Goal: Information Seeking & Learning: Learn about a topic

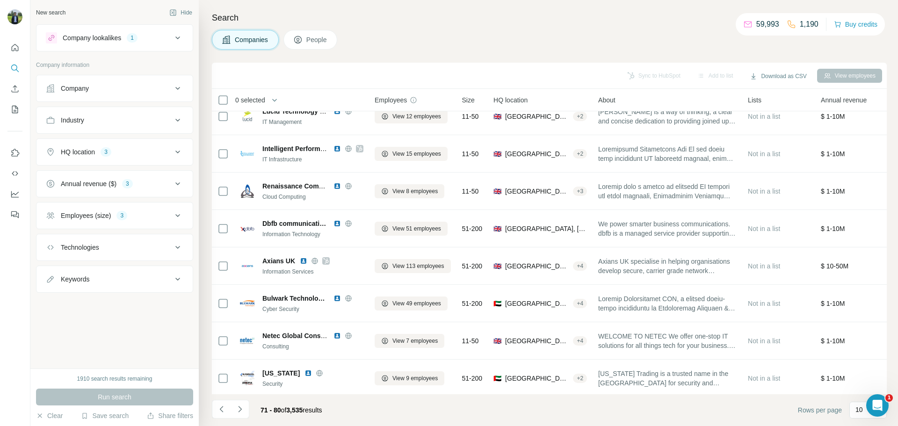
scroll to position [96, 0]
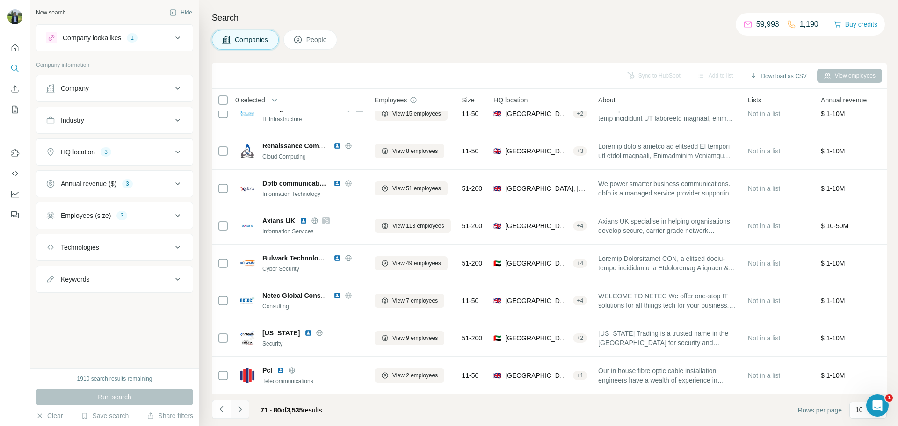
click at [243, 407] on icon "Navigate to next page" at bounding box center [239, 409] width 9 height 9
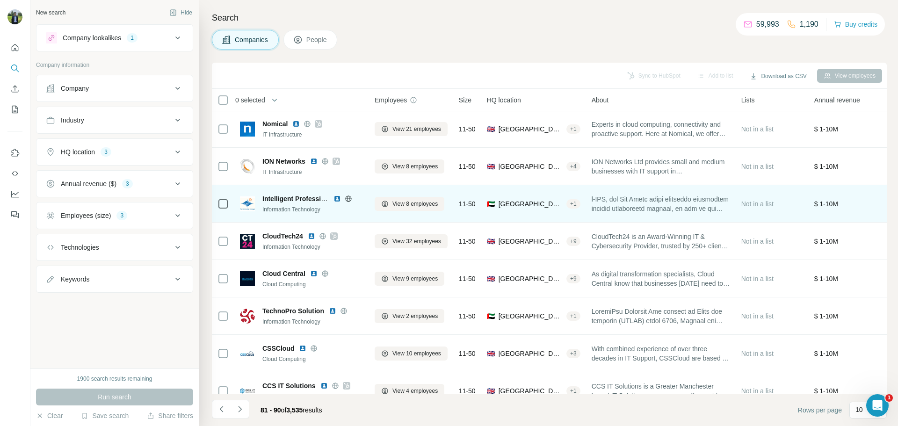
scroll to position [0, 0]
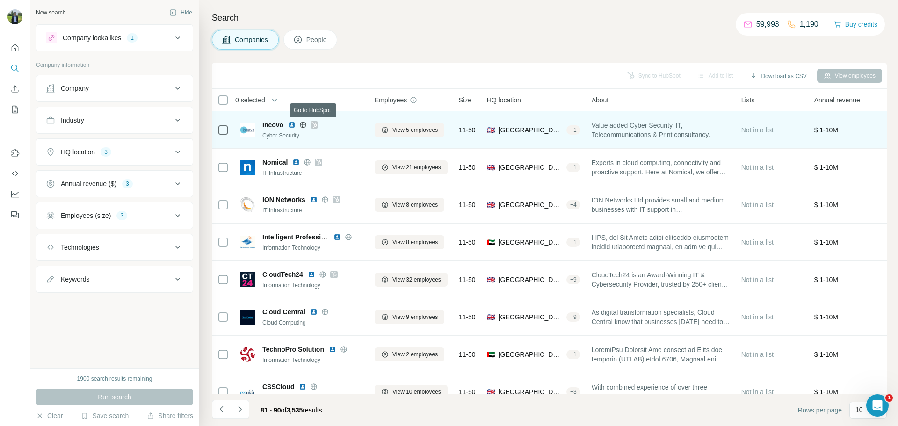
click at [311, 124] on div at bounding box center [314, 124] width 7 height 7
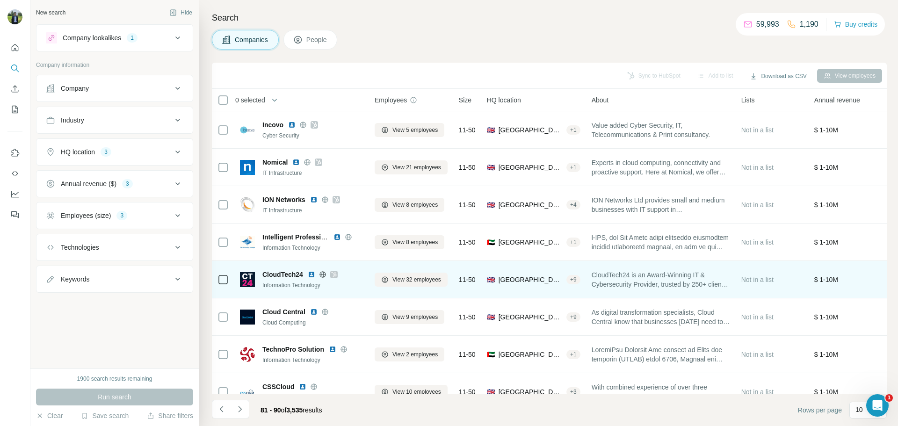
click at [313, 274] on img at bounding box center [311, 274] width 7 height 7
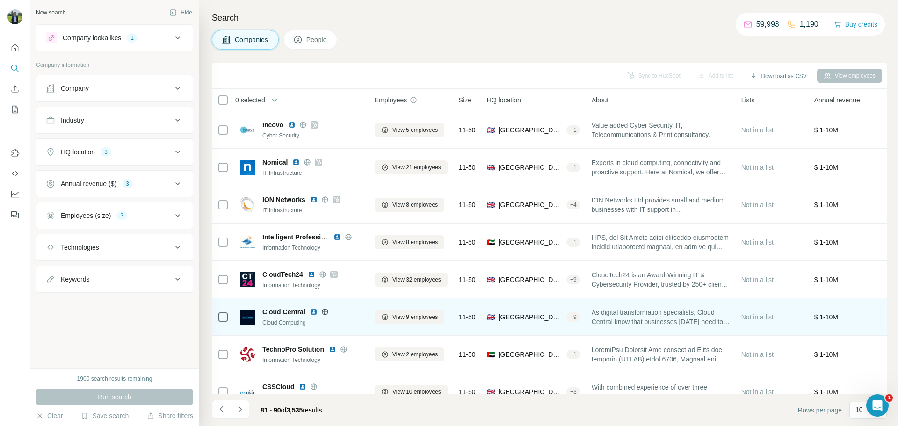
click at [311, 312] on img at bounding box center [313, 311] width 7 height 7
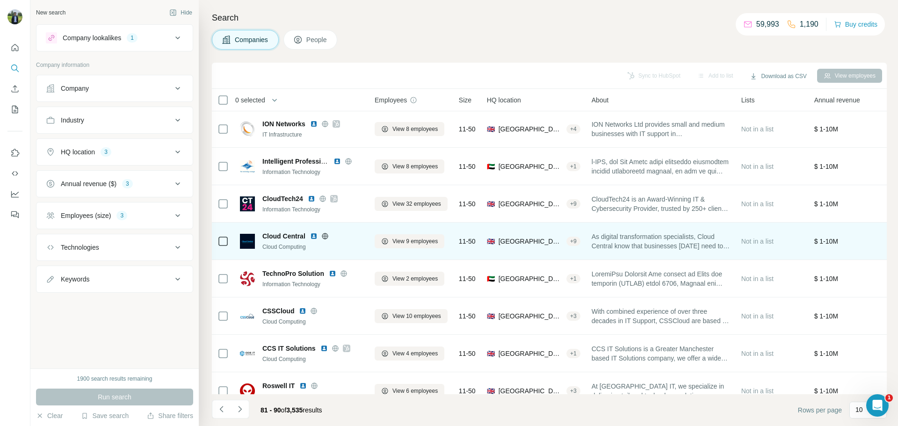
scroll to position [96, 0]
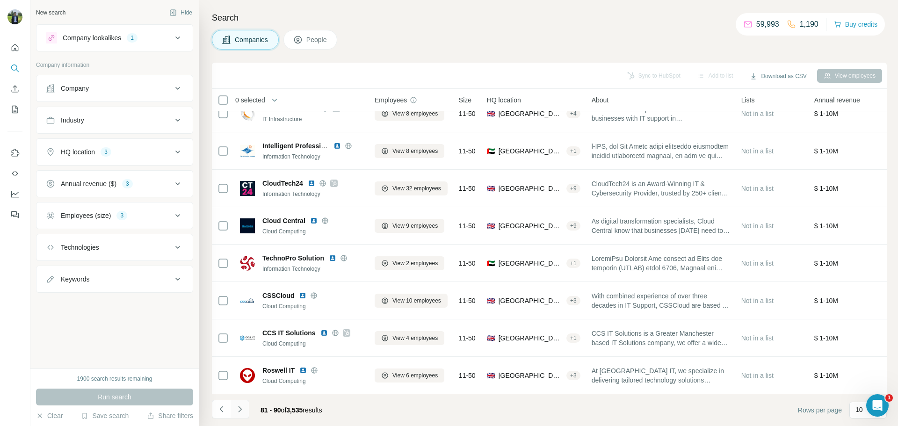
click at [241, 408] on icon "Navigate to next page" at bounding box center [239, 409] width 9 height 9
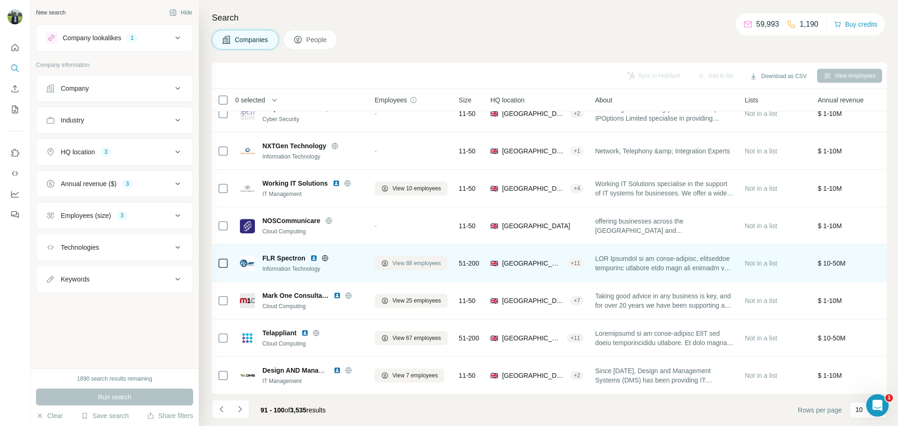
scroll to position [0, 0]
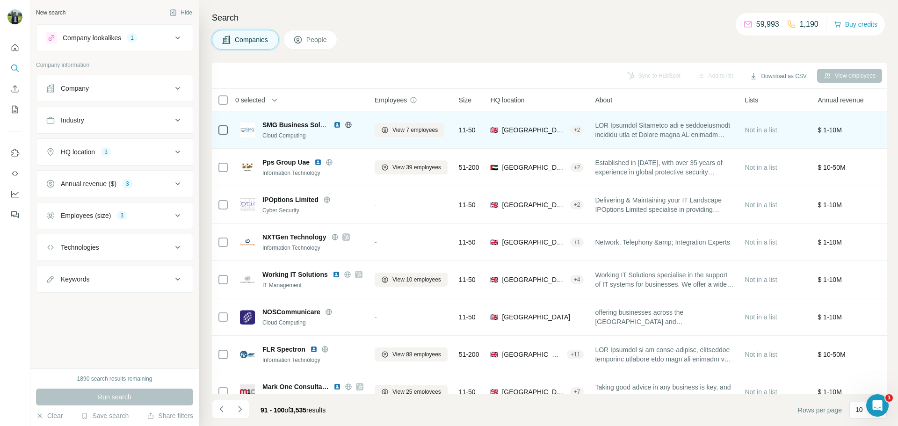
click at [336, 124] on img at bounding box center [337, 124] width 7 height 7
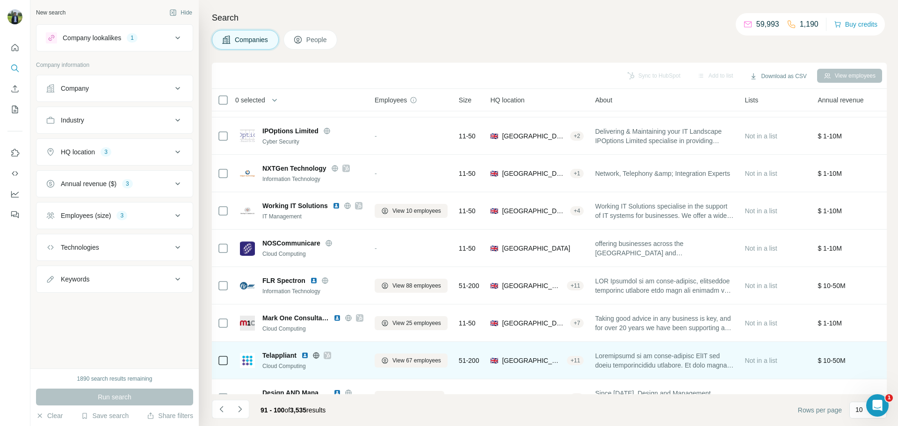
scroll to position [96, 0]
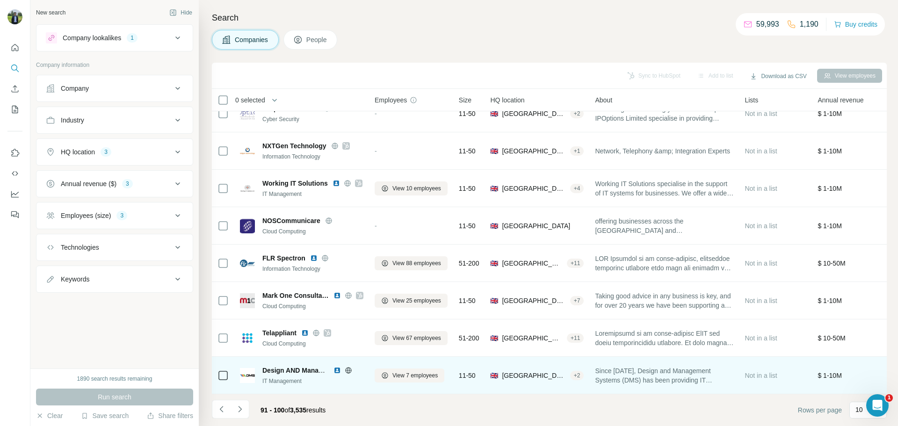
click at [335, 367] on img at bounding box center [337, 370] width 7 height 7
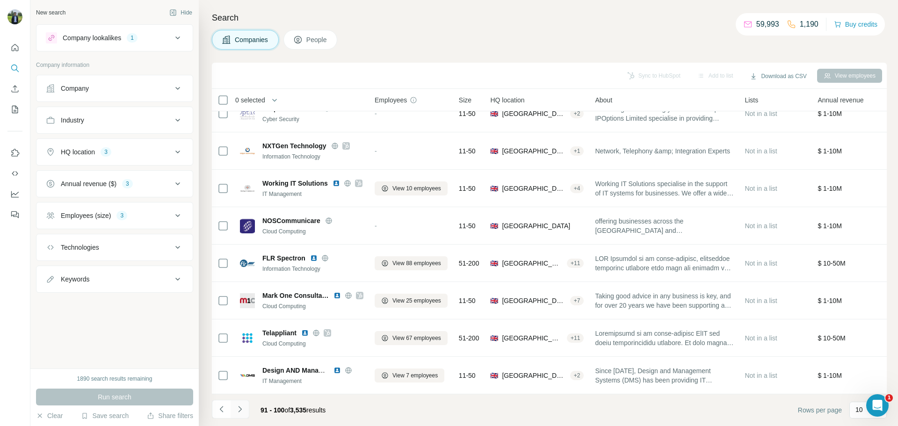
click at [238, 414] on button "Navigate to next page" at bounding box center [240, 409] width 19 height 19
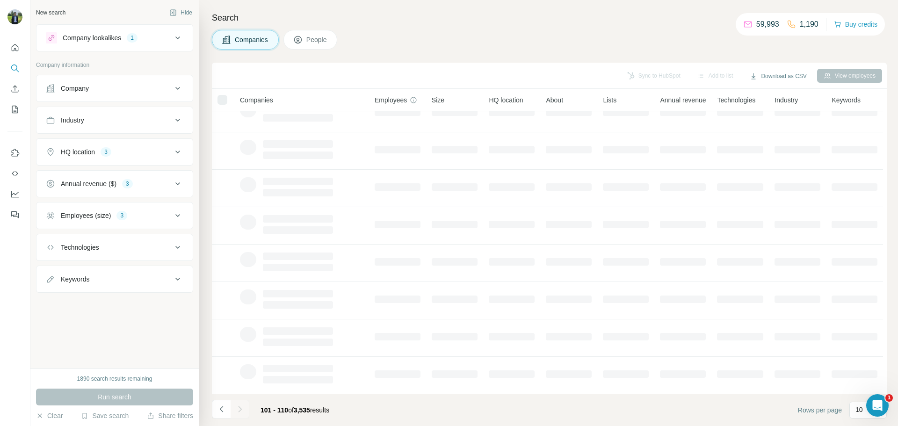
scroll to position [0, 0]
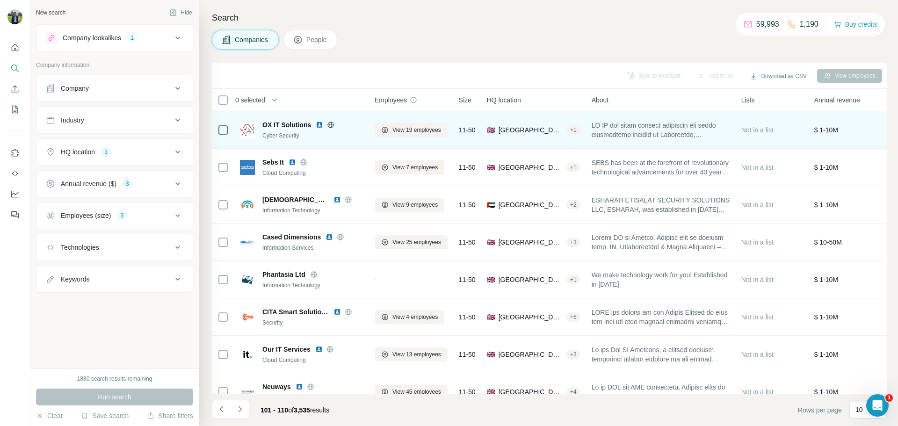
click at [317, 124] on img at bounding box center [319, 124] width 7 height 7
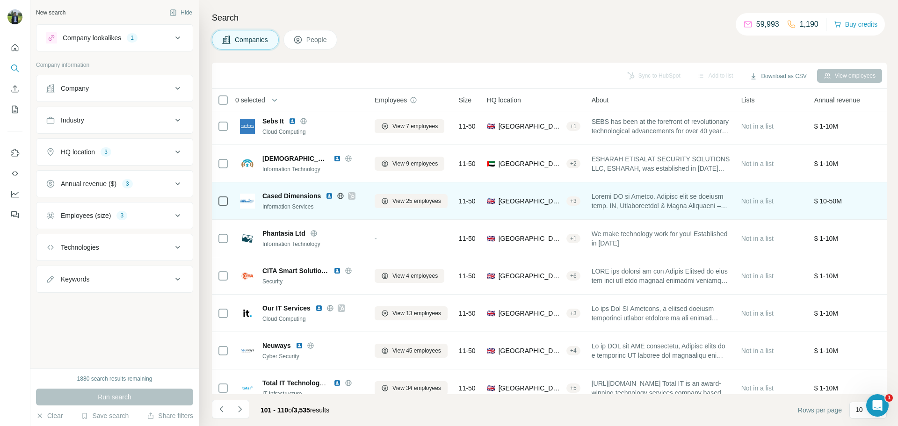
scroll to position [42, 0]
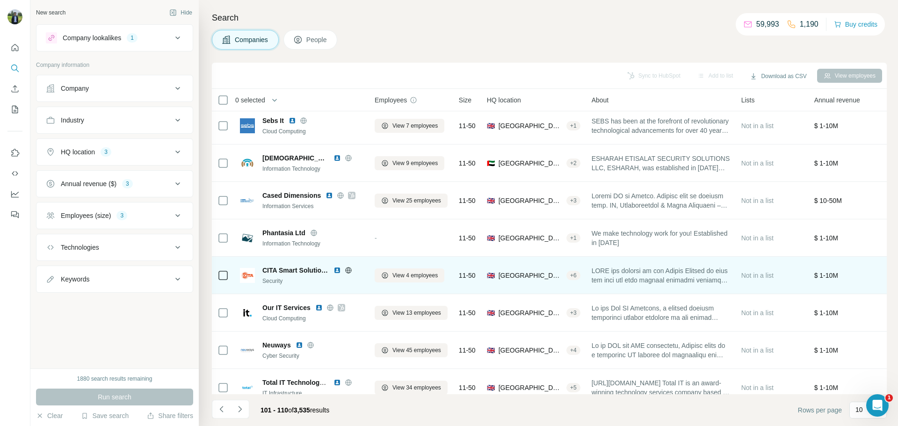
click at [336, 268] on img at bounding box center [337, 270] width 7 height 7
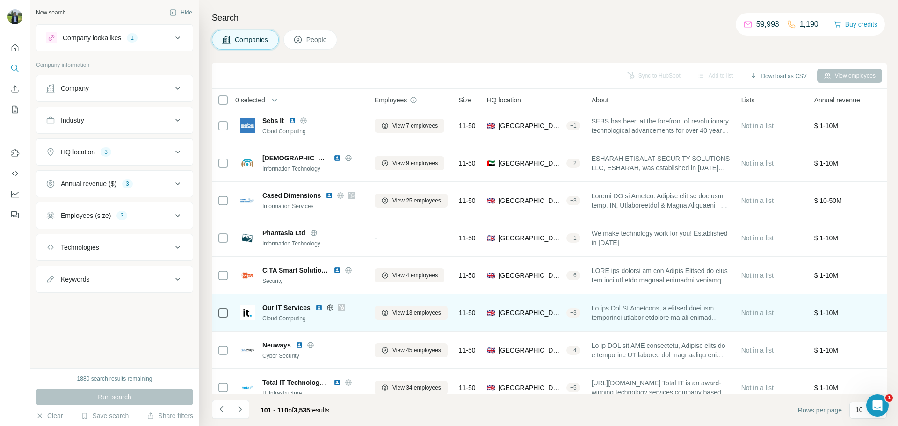
scroll to position [96, 0]
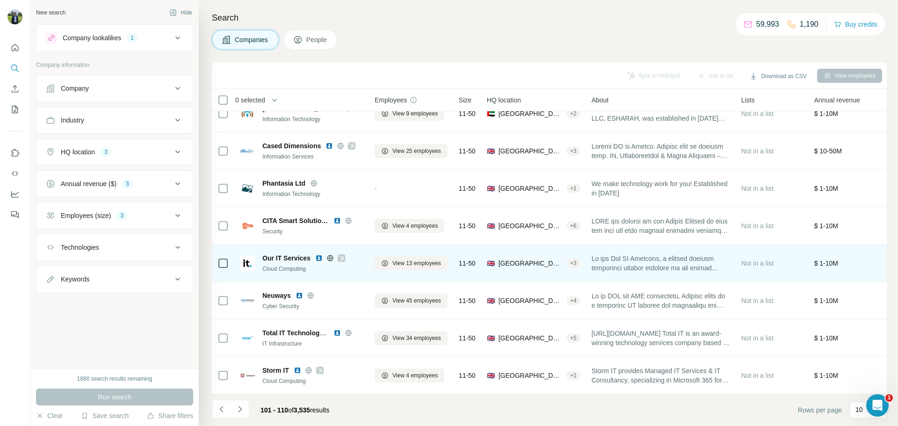
click at [341, 255] on icon at bounding box center [342, 258] width 6 height 7
click at [320, 255] on img at bounding box center [318, 258] width 7 height 7
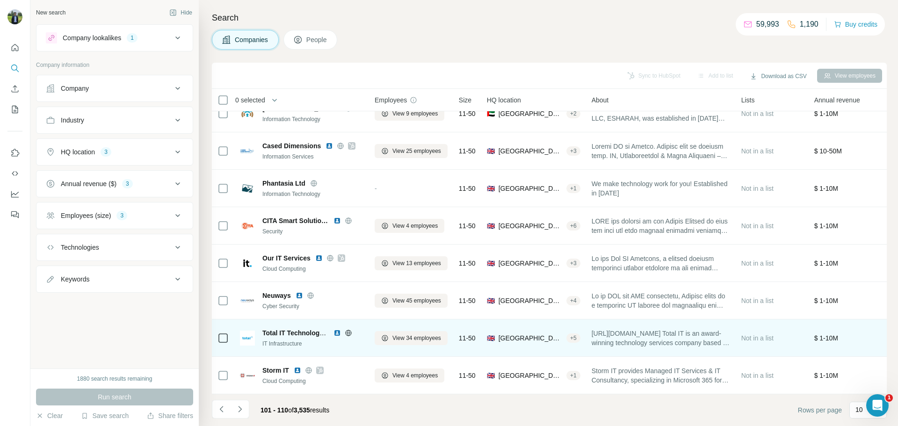
click at [335, 329] on img at bounding box center [337, 332] width 7 height 7
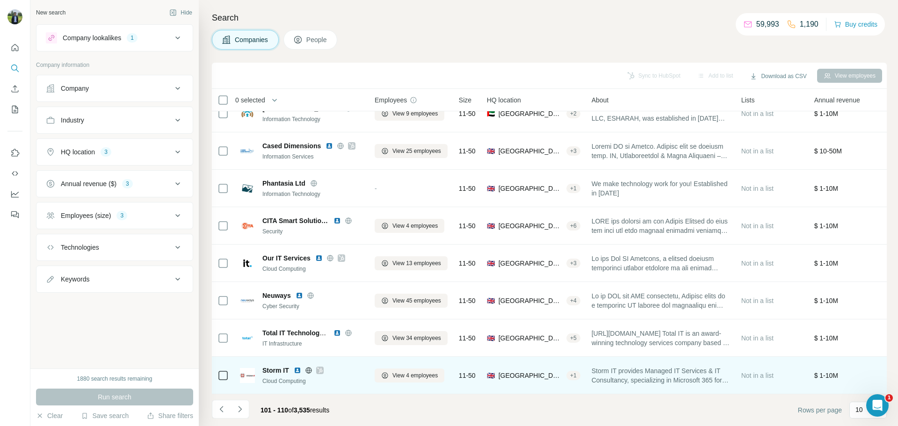
click at [297, 367] on img at bounding box center [297, 370] width 7 height 7
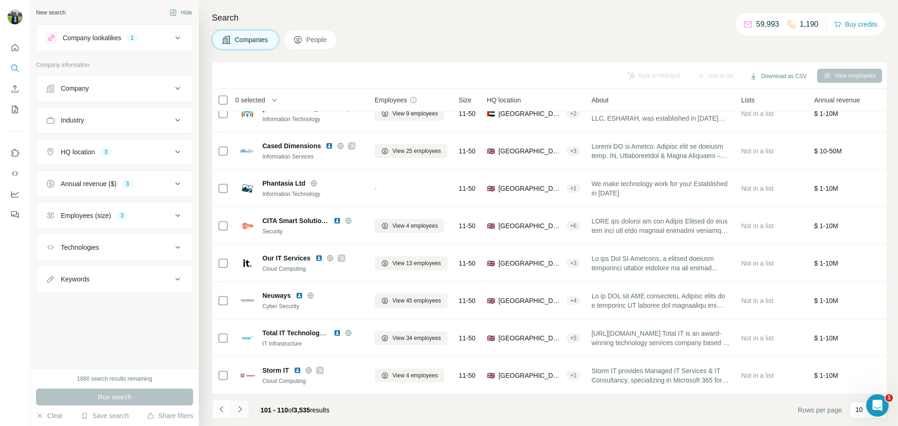
click at [247, 401] on button "Navigate to next page" at bounding box center [240, 409] width 19 height 19
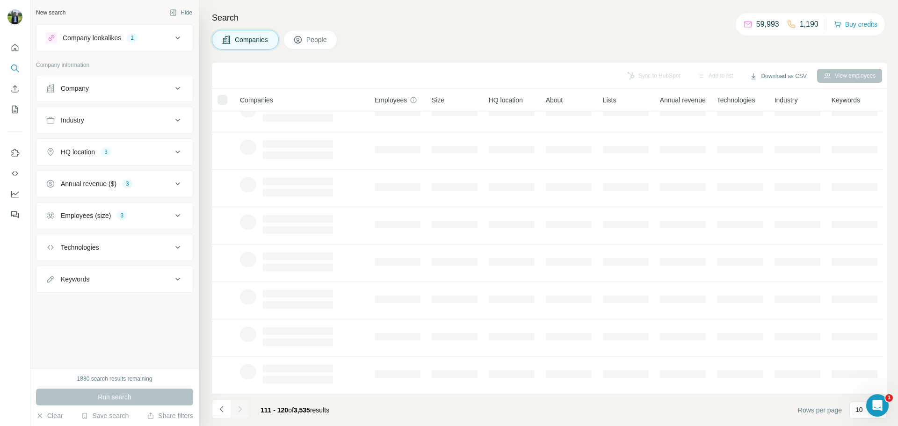
scroll to position [0, 0]
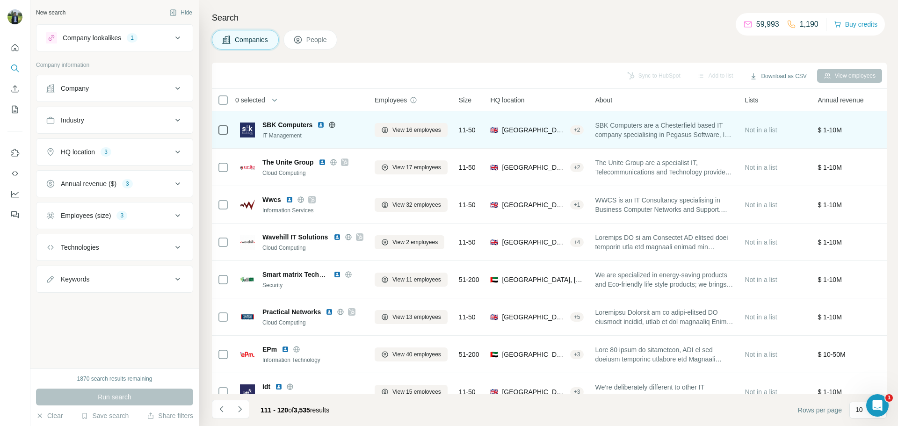
click at [322, 124] on img at bounding box center [320, 124] width 7 height 7
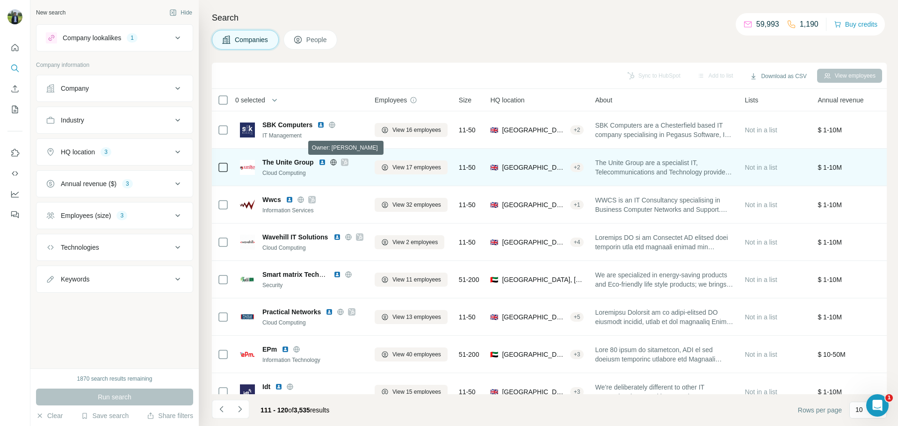
click at [343, 163] on icon at bounding box center [345, 162] width 6 height 7
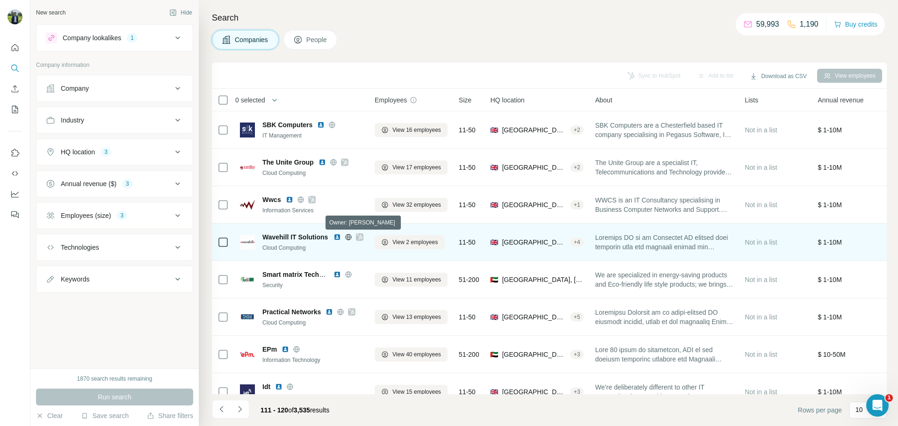
click at [361, 235] on icon at bounding box center [359, 237] width 5 height 6
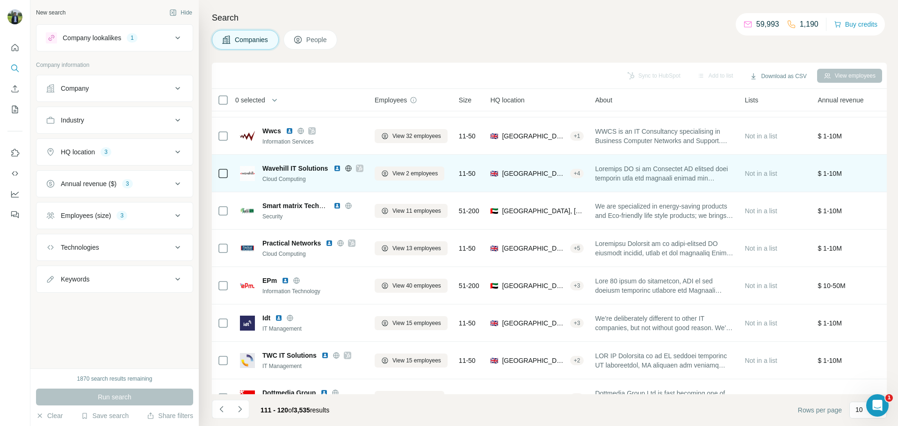
scroll to position [71, 0]
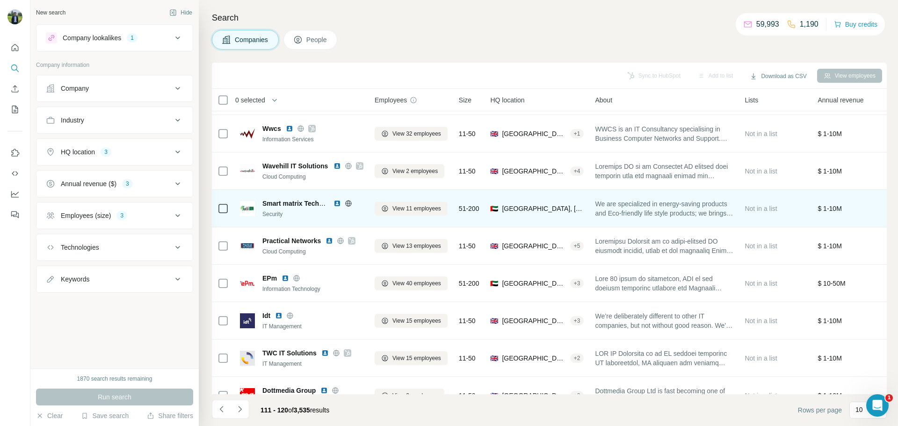
click at [338, 203] on img at bounding box center [337, 203] width 7 height 7
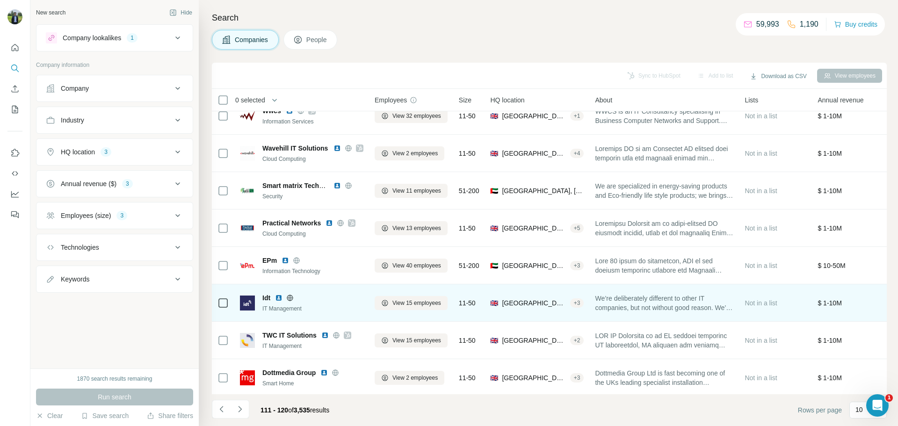
scroll to position [89, 0]
click at [278, 295] on img at bounding box center [278, 297] width 7 height 7
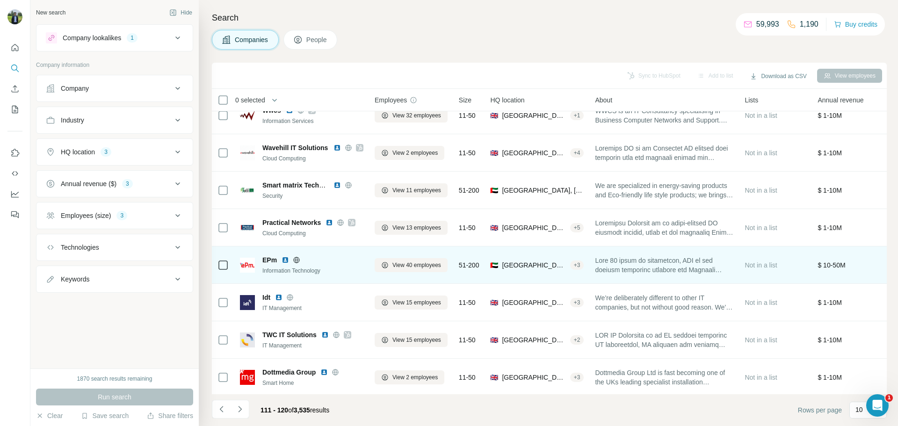
click at [284, 259] on img at bounding box center [285, 259] width 7 height 7
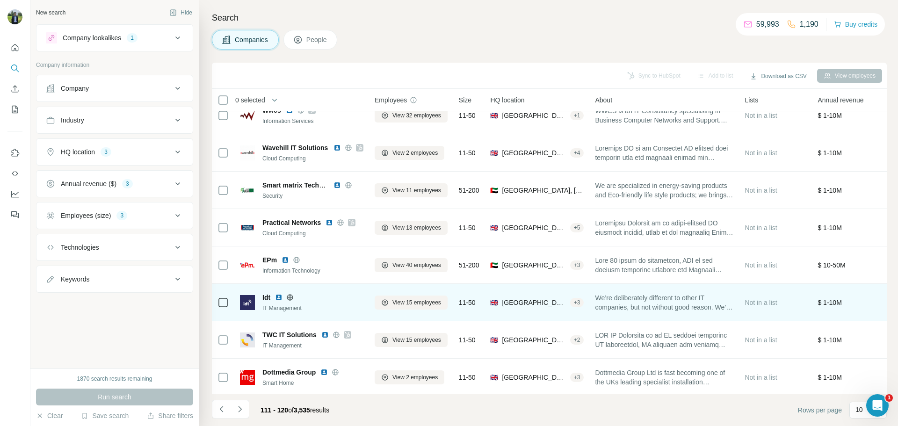
scroll to position [96, 0]
click at [281, 292] on img at bounding box center [278, 295] width 7 height 7
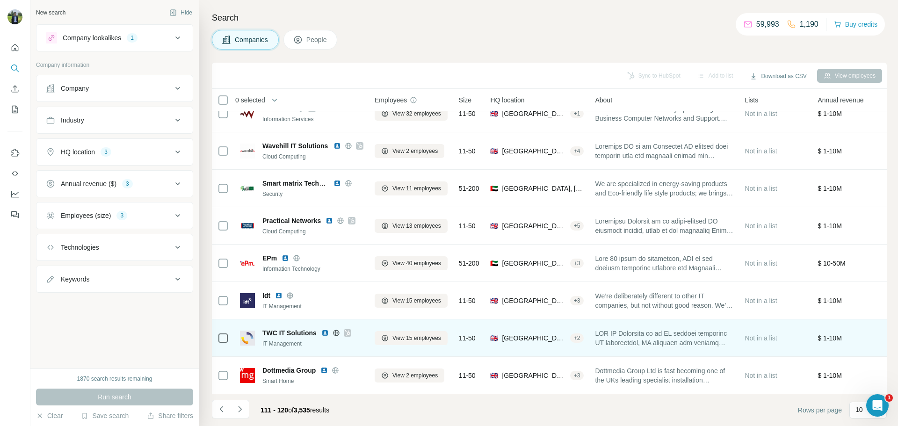
click at [327, 329] on img at bounding box center [324, 332] width 7 height 7
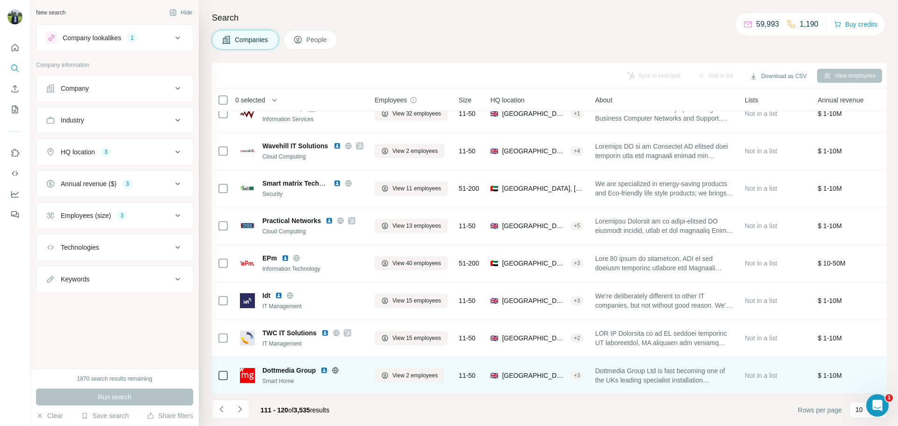
click at [325, 367] on img at bounding box center [323, 370] width 7 height 7
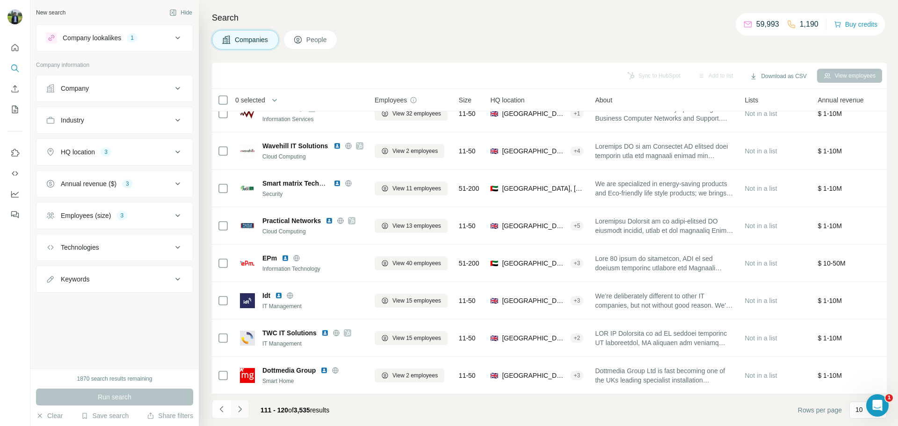
click at [243, 409] on icon "Navigate to next page" at bounding box center [239, 409] width 9 height 9
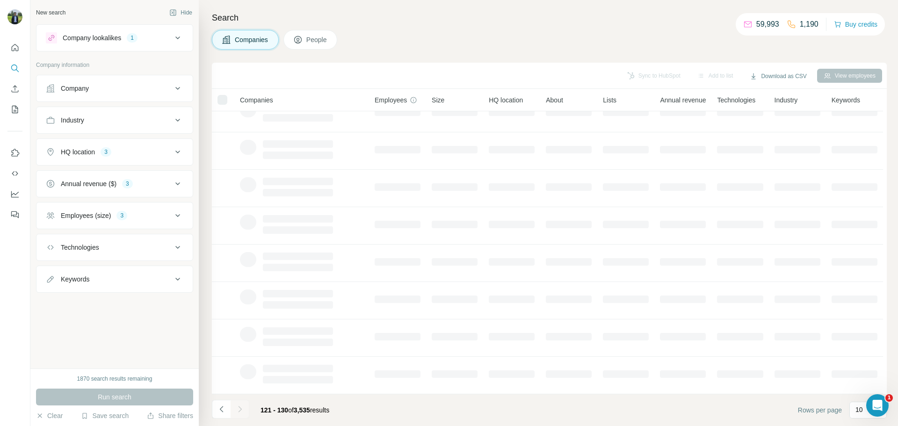
scroll to position [0, 0]
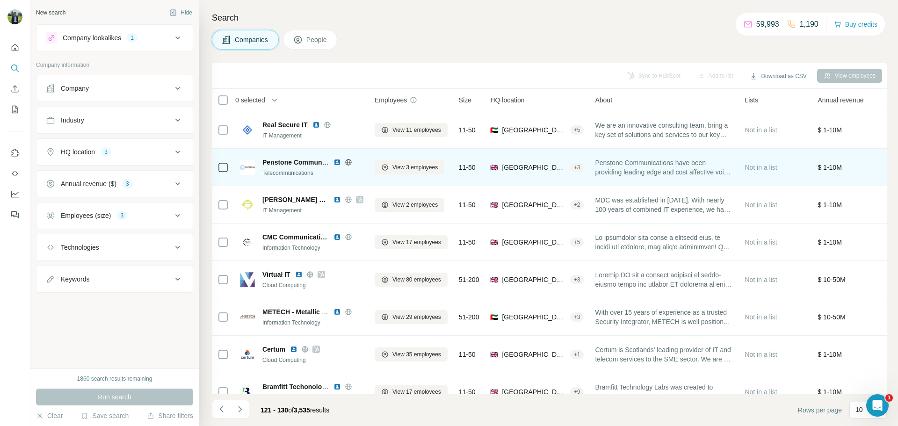
click at [337, 162] on img at bounding box center [337, 162] width 7 height 7
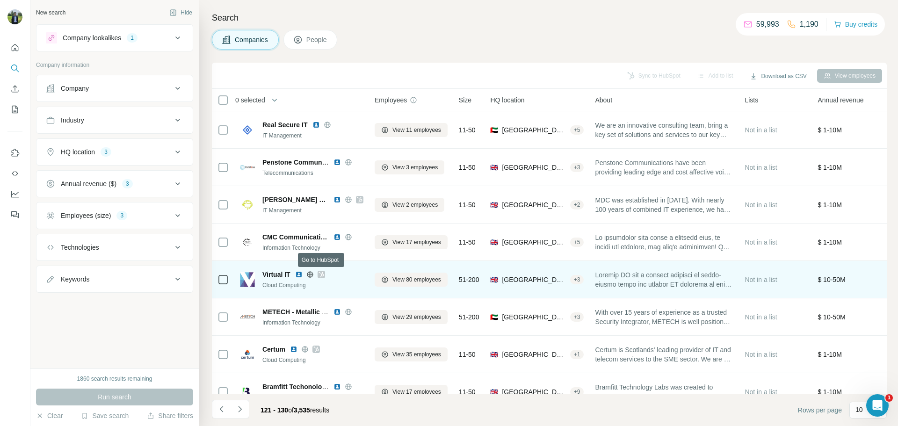
click at [318, 276] on div at bounding box center [321, 274] width 7 height 7
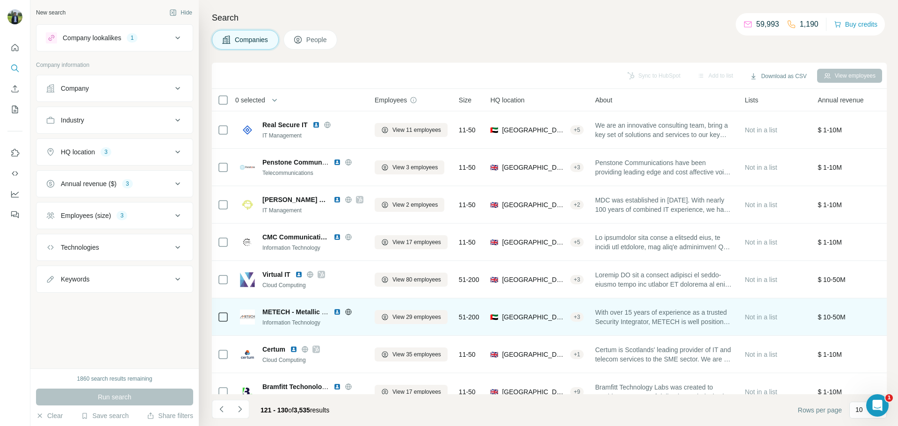
click at [336, 311] on img at bounding box center [337, 311] width 7 height 7
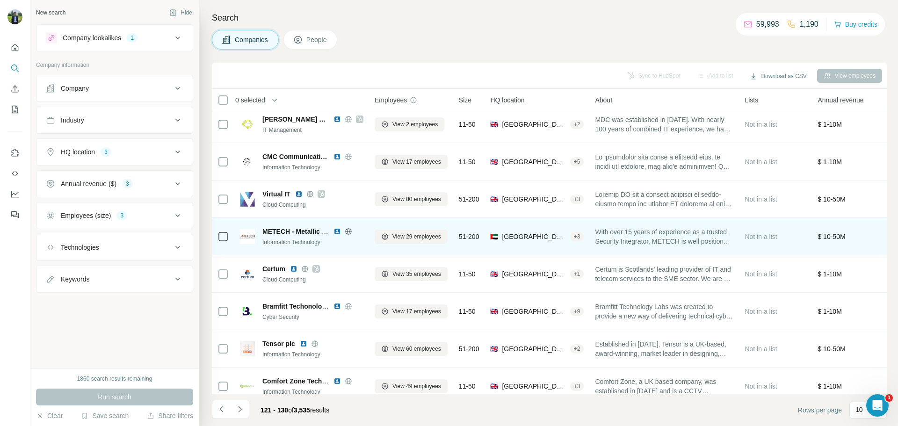
scroll to position [96, 0]
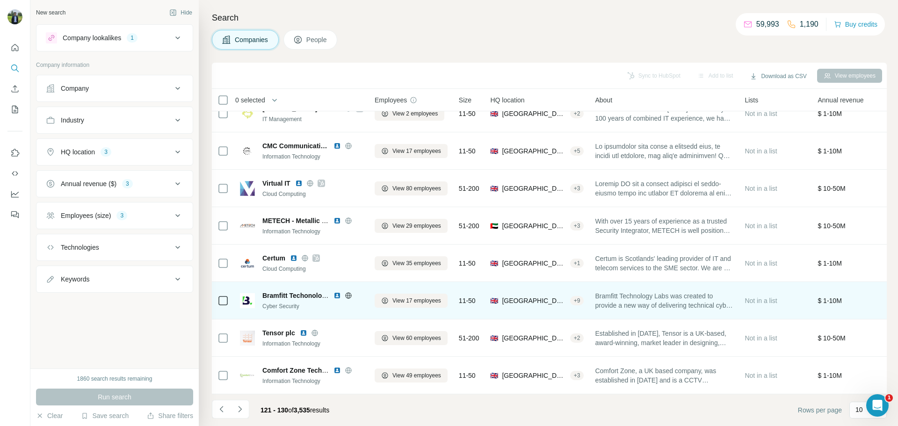
click at [336, 292] on img at bounding box center [337, 295] width 7 height 7
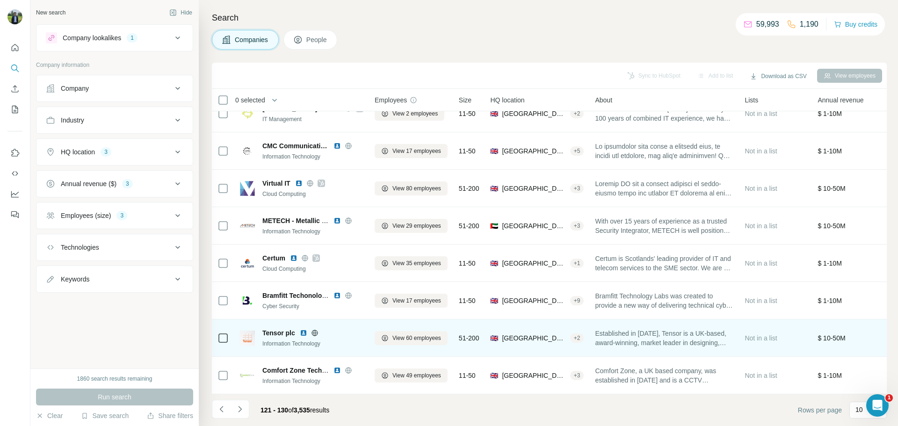
click at [304, 329] on img at bounding box center [303, 332] width 7 height 7
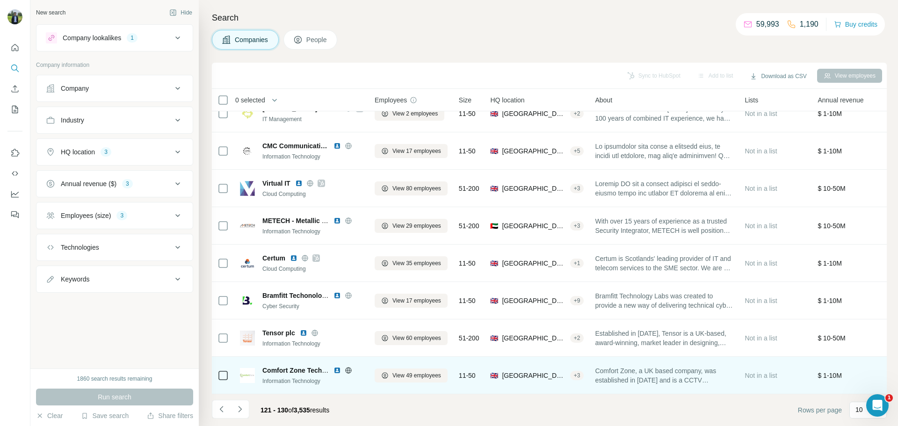
click at [338, 367] on img at bounding box center [337, 370] width 7 height 7
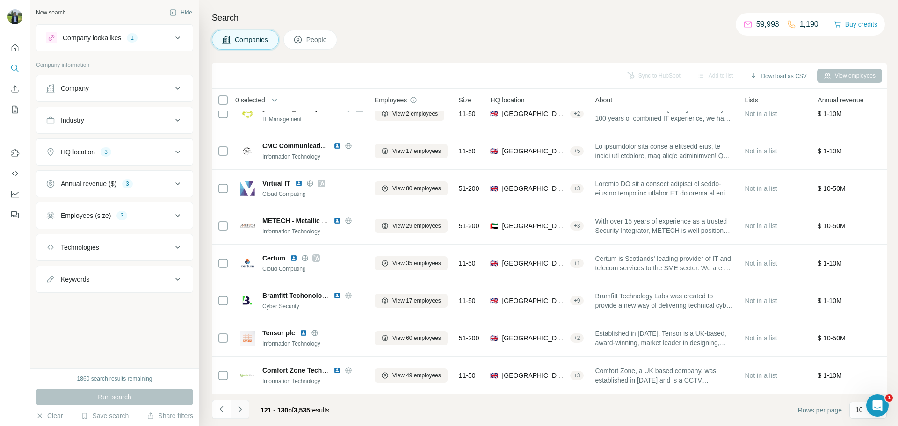
click at [245, 414] on button "Navigate to next page" at bounding box center [240, 409] width 19 height 19
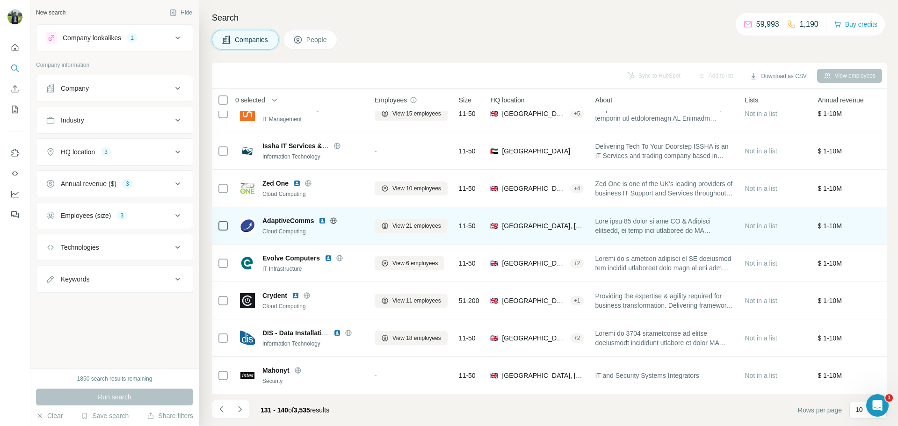
scroll to position [0, 0]
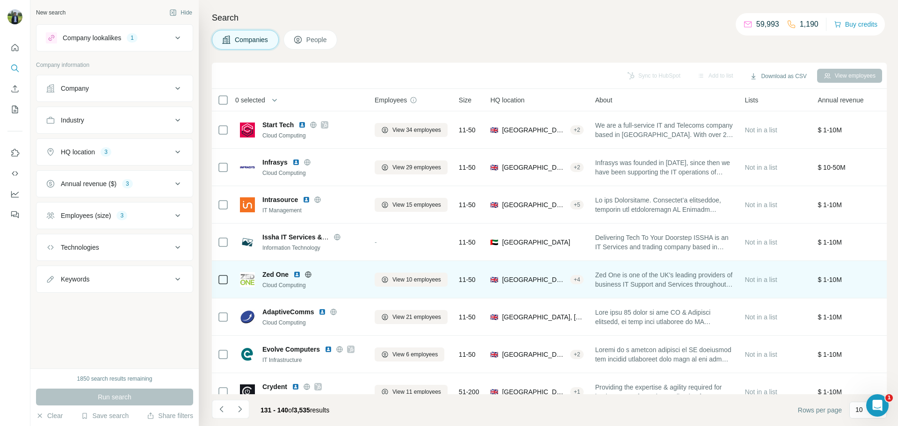
click at [297, 274] on img at bounding box center [296, 274] width 7 height 7
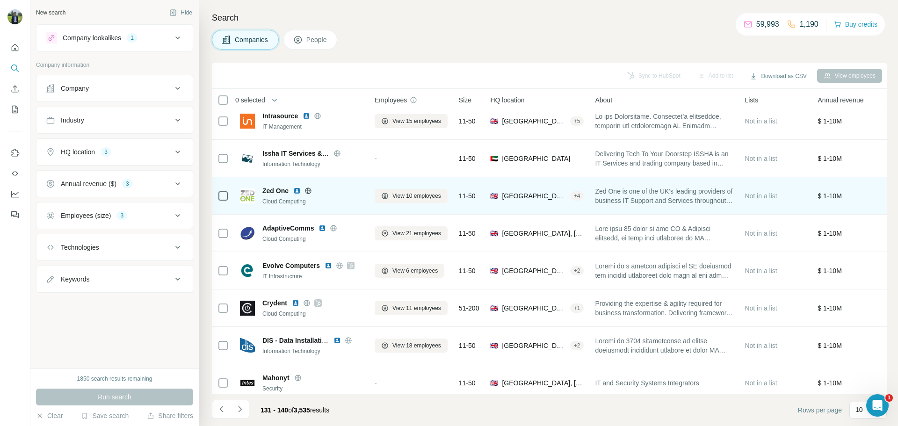
scroll to position [96, 0]
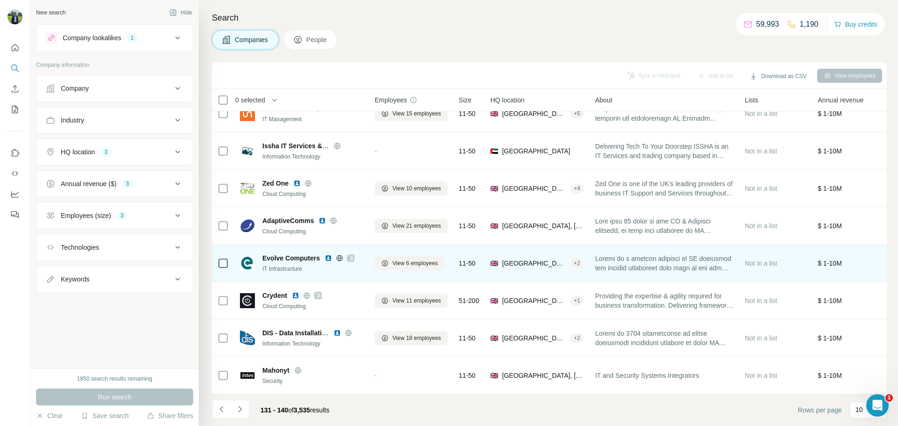
click at [326, 255] on img at bounding box center [328, 258] width 7 height 7
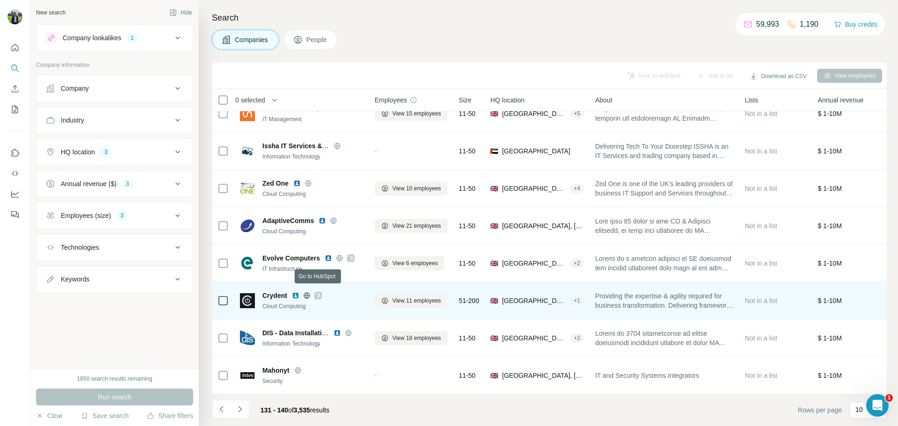
click at [318, 292] on icon at bounding box center [318, 295] width 6 height 7
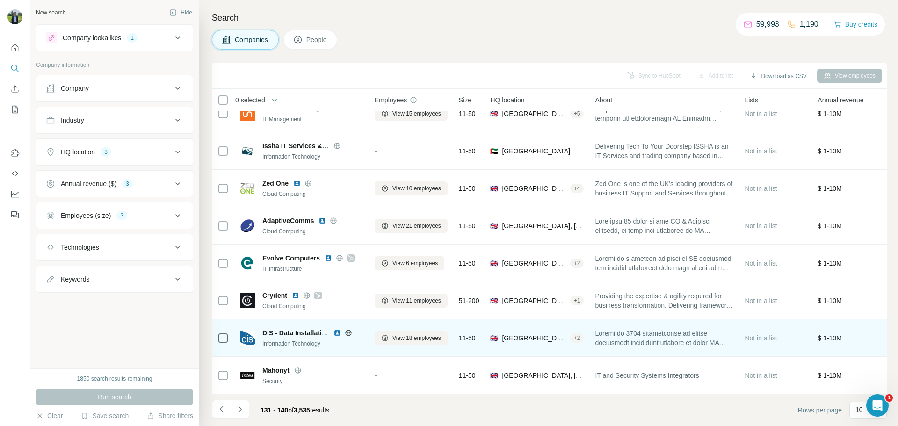
click at [335, 329] on img at bounding box center [337, 332] width 7 height 7
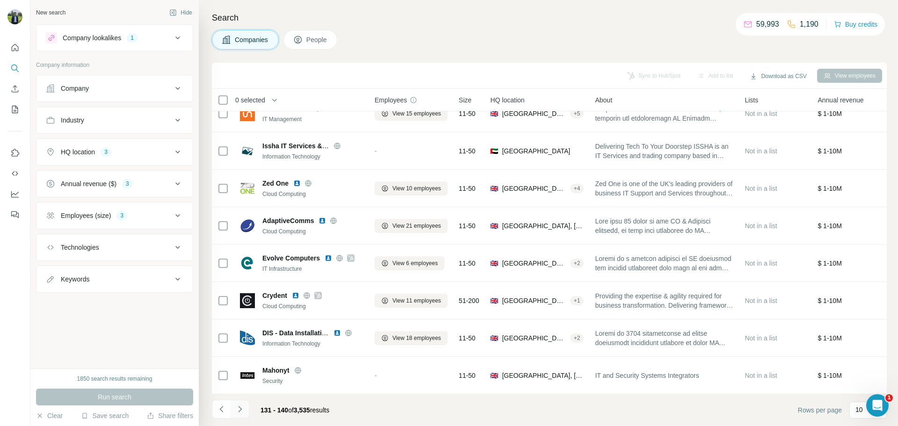
click at [240, 409] on icon "Navigate to next page" at bounding box center [239, 409] width 9 height 9
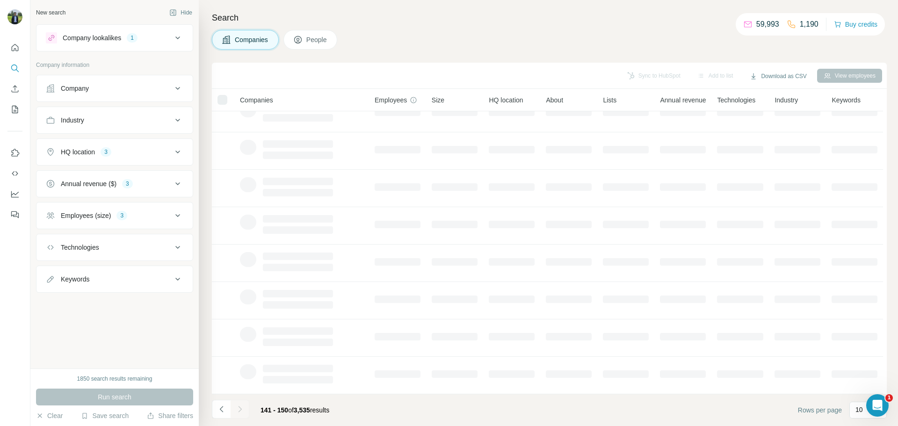
scroll to position [0, 0]
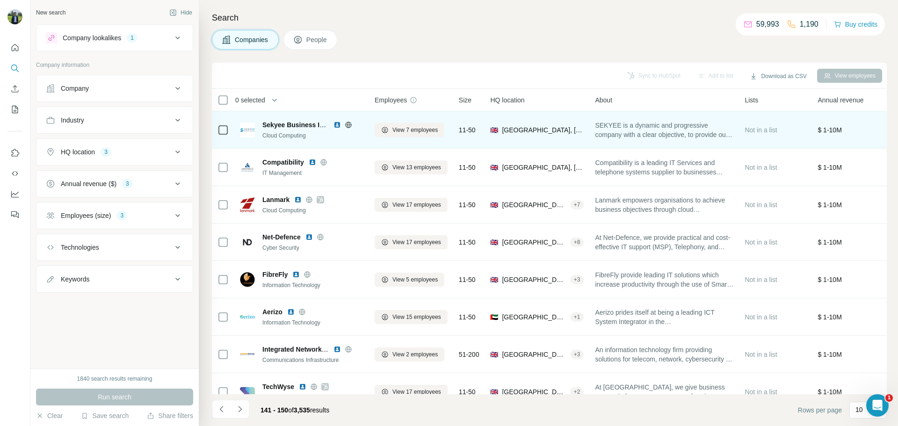
click at [337, 126] on img at bounding box center [337, 124] width 7 height 7
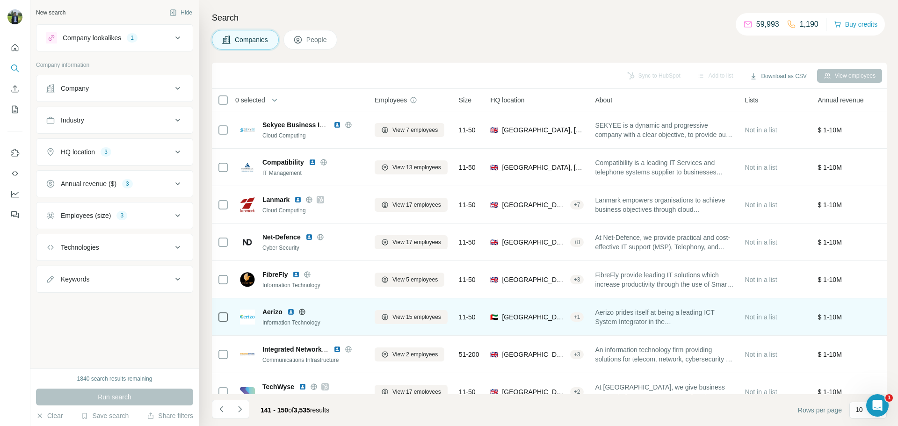
click at [291, 310] on img at bounding box center [290, 311] width 7 height 7
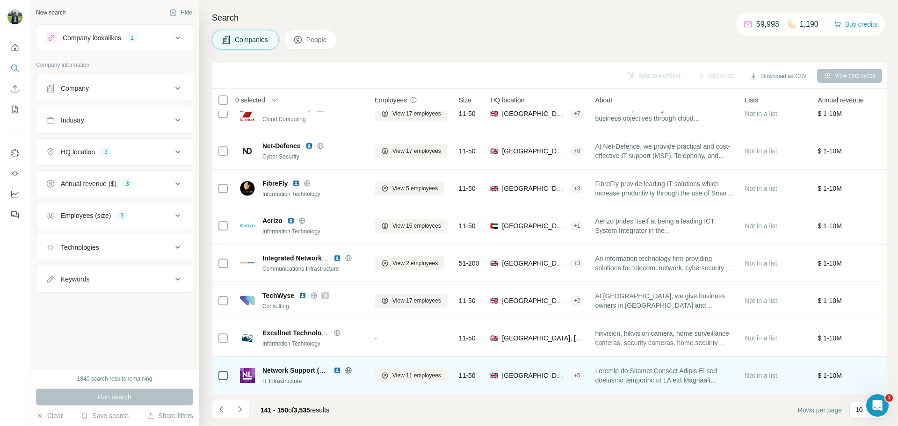
click at [337, 367] on img at bounding box center [337, 370] width 7 height 7
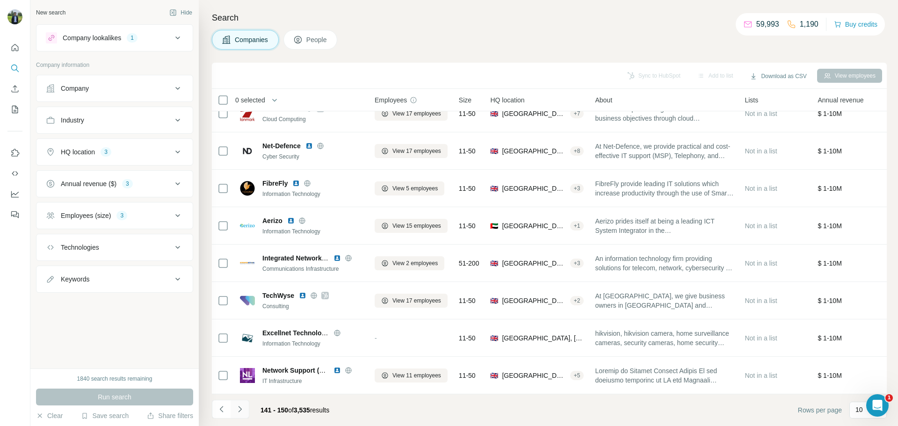
click at [240, 411] on icon "Navigate to next page" at bounding box center [239, 409] width 3 height 6
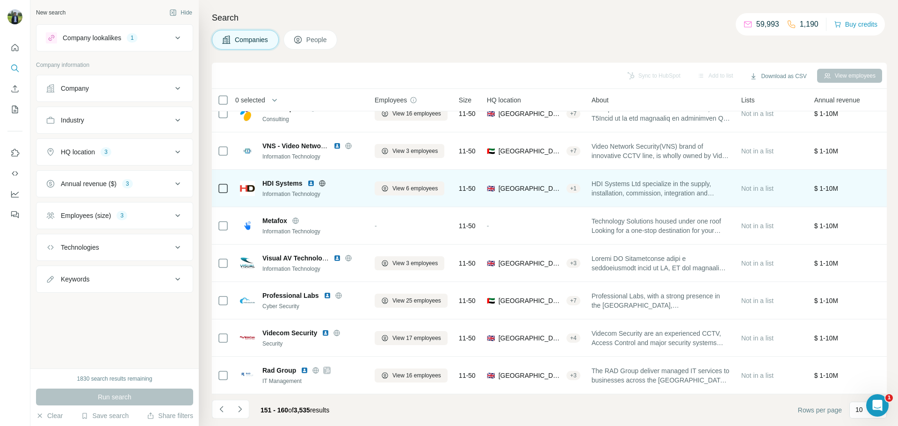
click at [309, 180] on img at bounding box center [310, 183] width 7 height 7
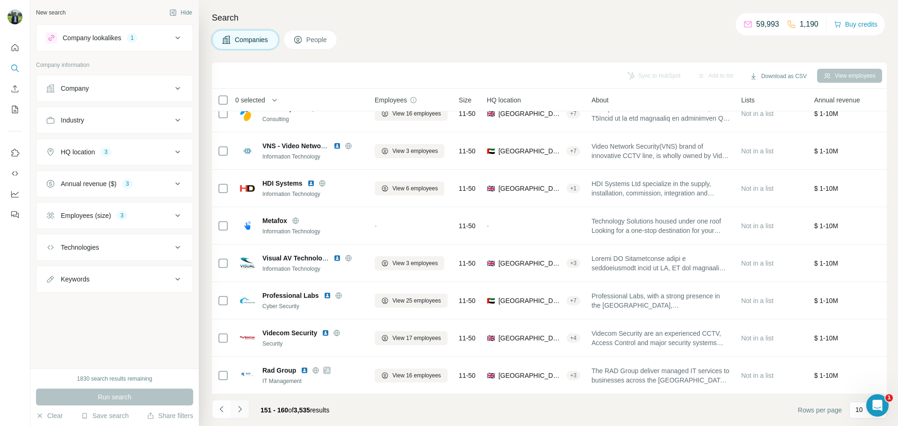
click at [244, 412] on icon "Navigate to next page" at bounding box center [239, 409] width 9 height 9
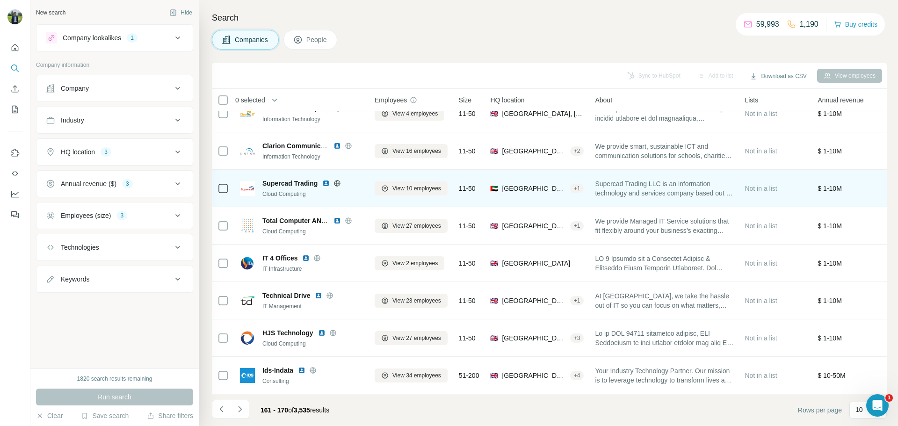
scroll to position [0, 0]
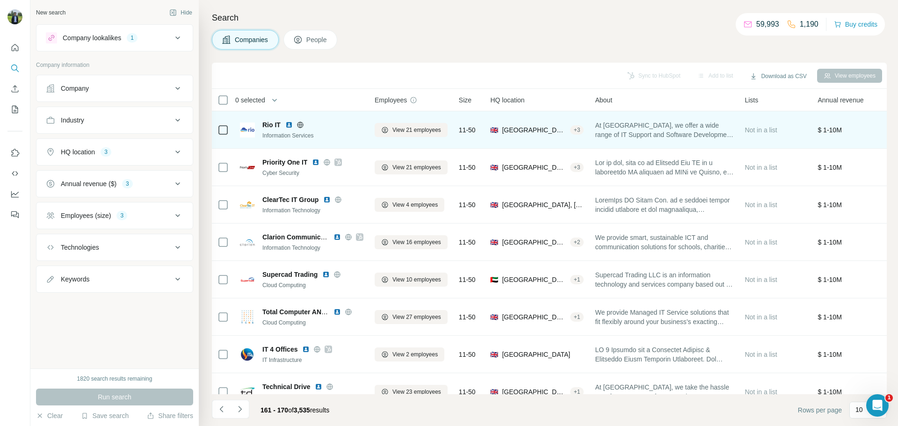
click at [286, 126] on img at bounding box center [288, 124] width 7 height 7
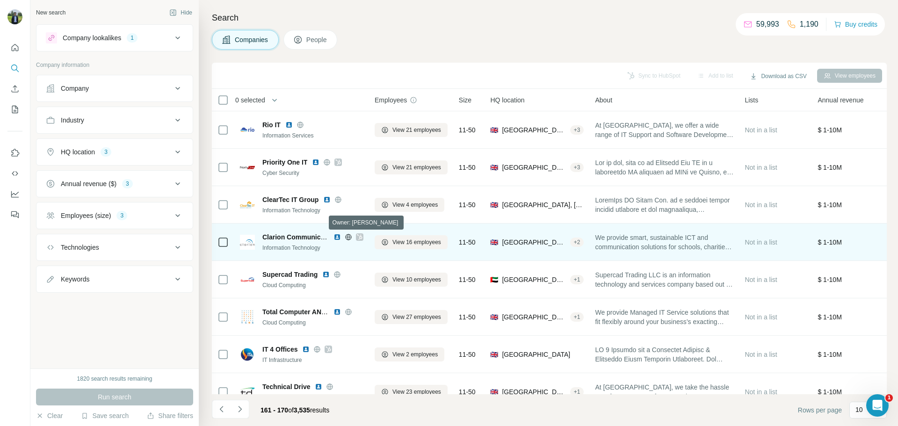
click at [358, 234] on icon at bounding box center [360, 236] width 6 height 7
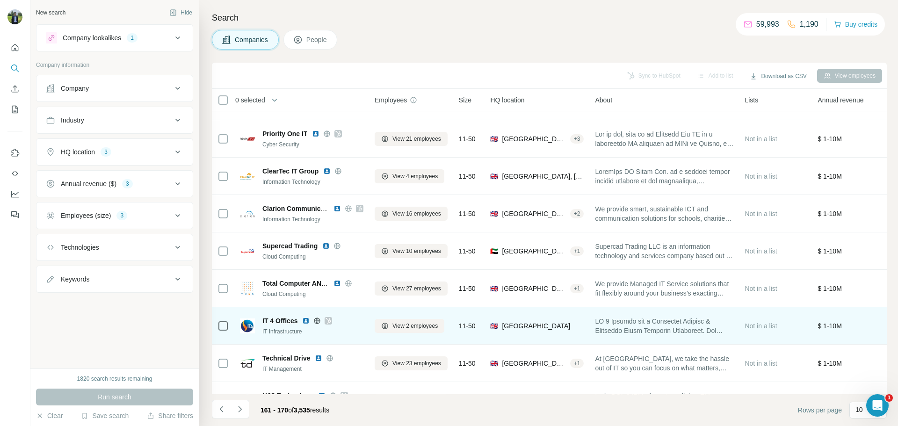
scroll to position [28, 0]
click at [326, 320] on div at bounding box center [328, 321] width 7 height 7
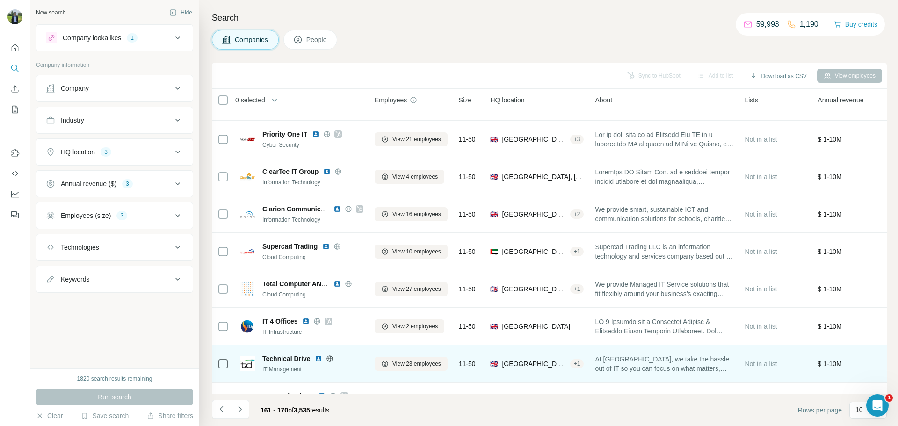
click at [320, 357] on img at bounding box center [318, 358] width 7 height 7
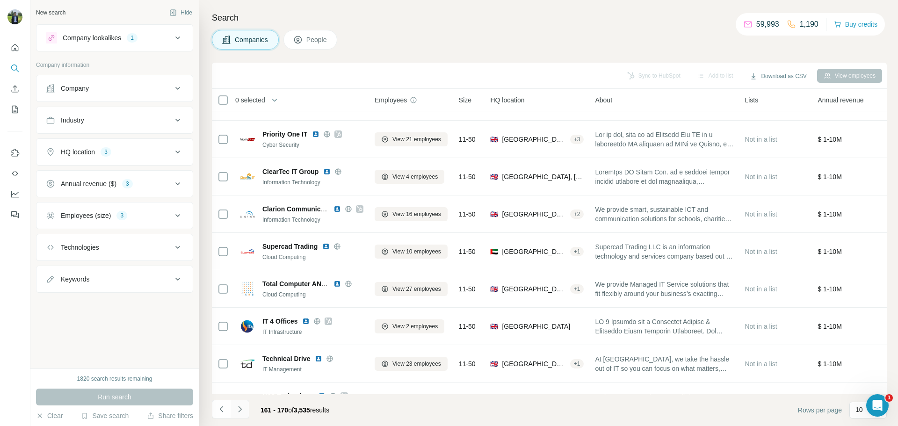
click at [244, 403] on button "Navigate to next page" at bounding box center [240, 409] width 19 height 19
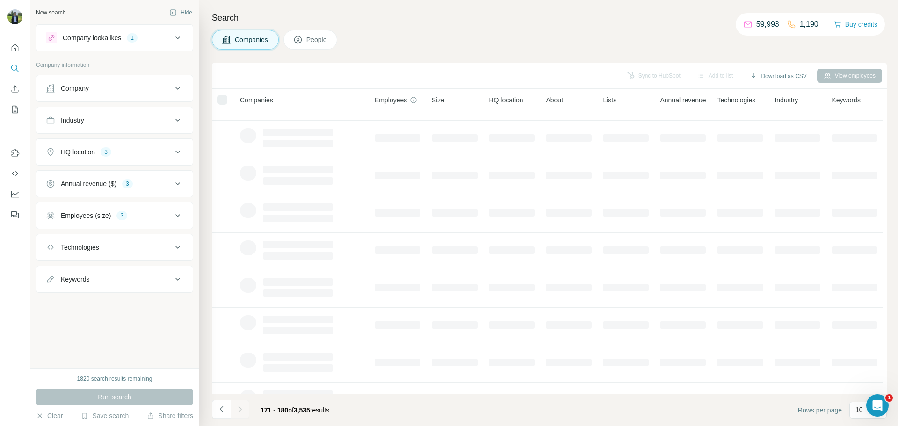
scroll to position [0, 0]
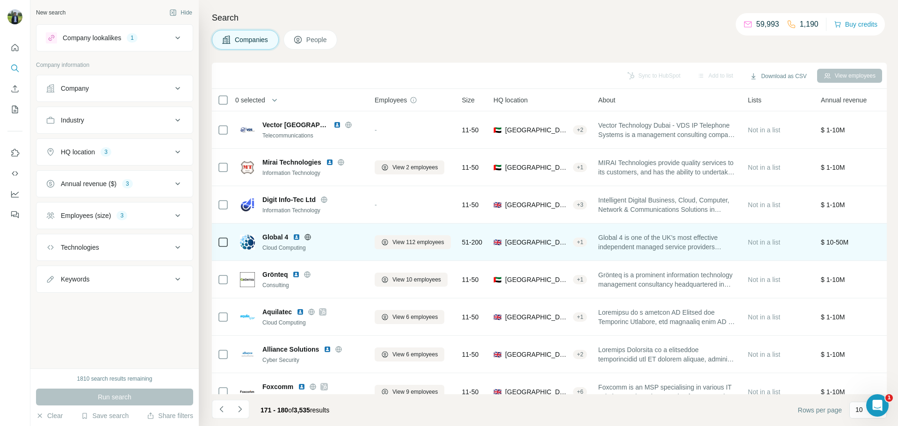
click at [295, 236] on img at bounding box center [296, 236] width 7 height 7
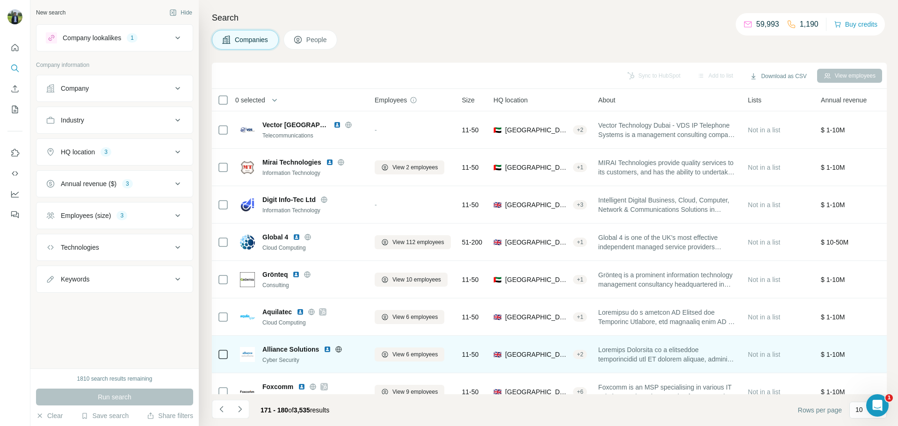
scroll to position [96, 0]
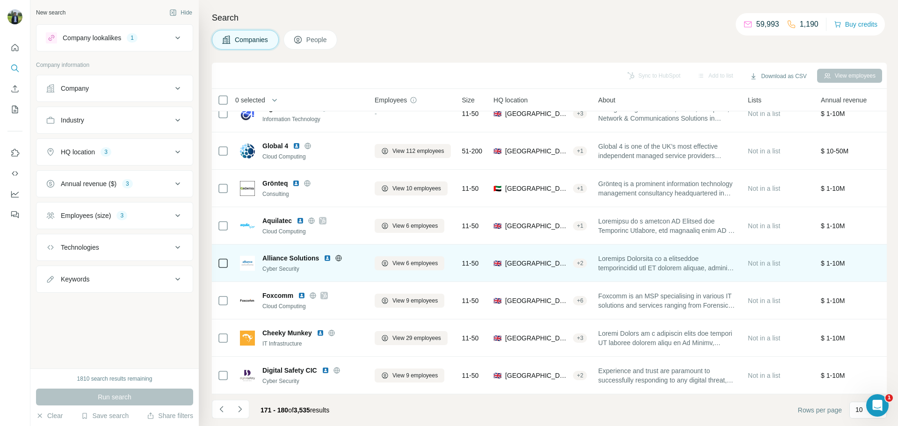
click at [327, 255] on img at bounding box center [327, 258] width 7 height 7
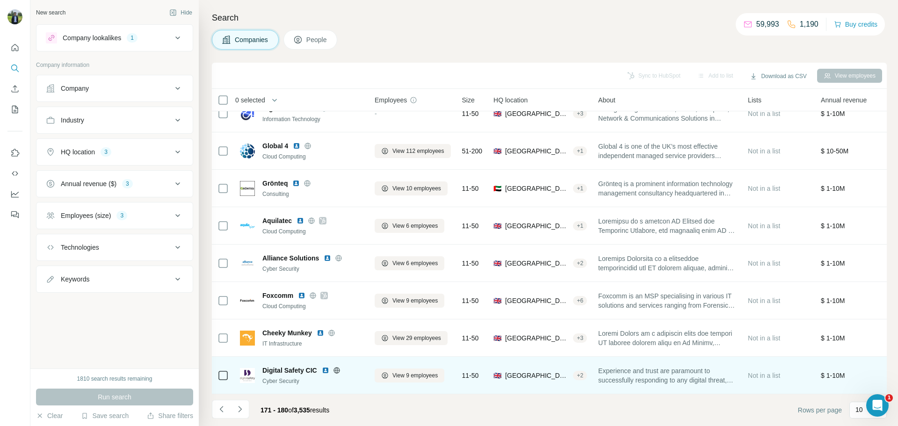
click at [326, 367] on img at bounding box center [325, 370] width 7 height 7
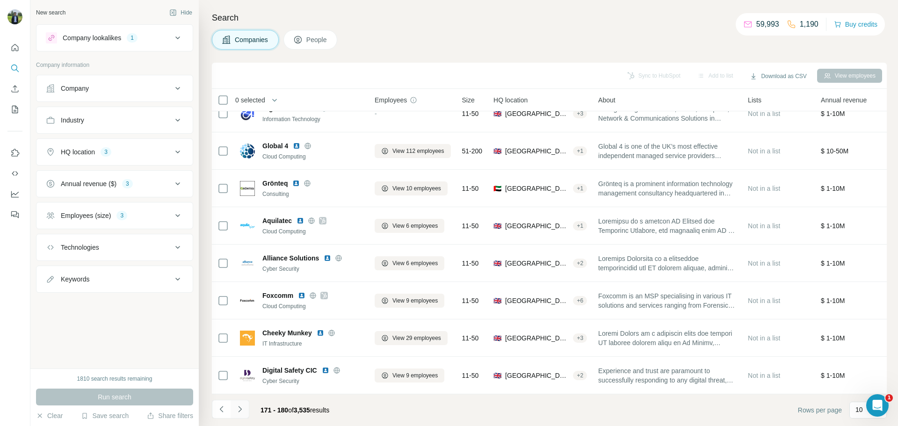
click at [247, 405] on button "Navigate to next page" at bounding box center [240, 409] width 19 height 19
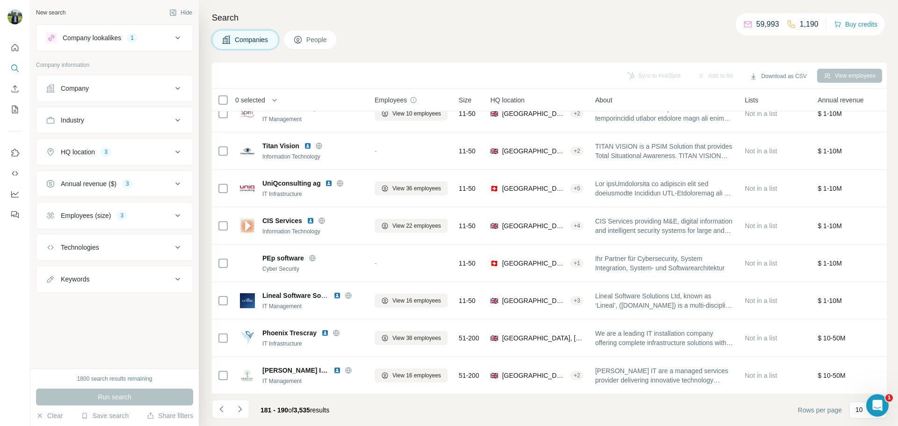
scroll to position [0, 0]
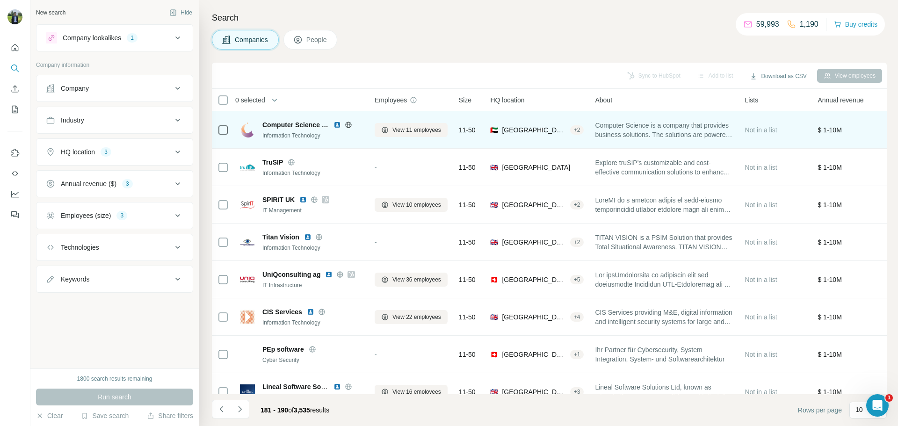
click at [336, 128] on img at bounding box center [337, 124] width 7 height 7
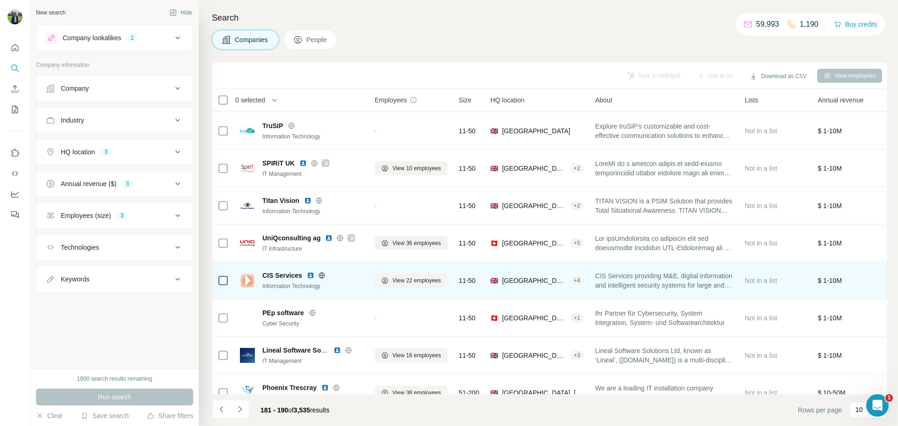
scroll to position [58, 0]
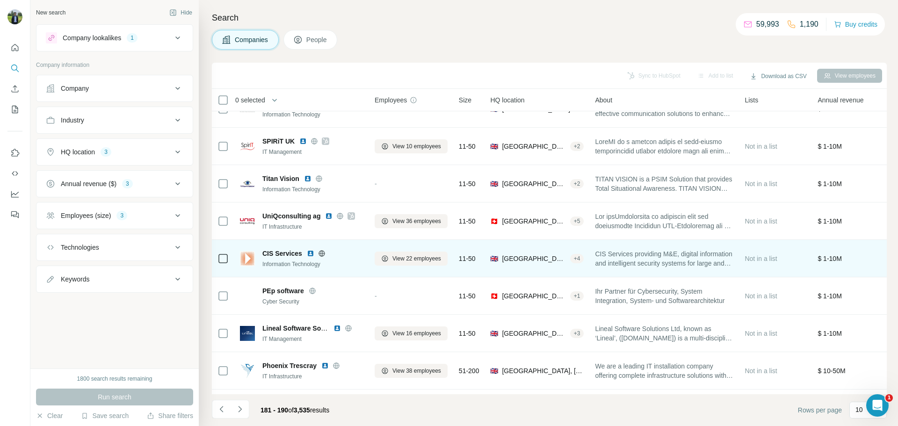
click at [309, 256] on img at bounding box center [310, 253] width 7 height 7
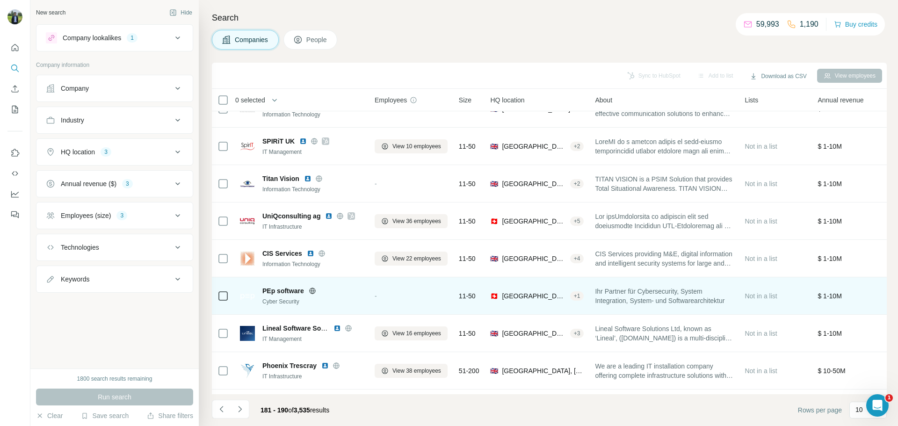
scroll to position [96, 0]
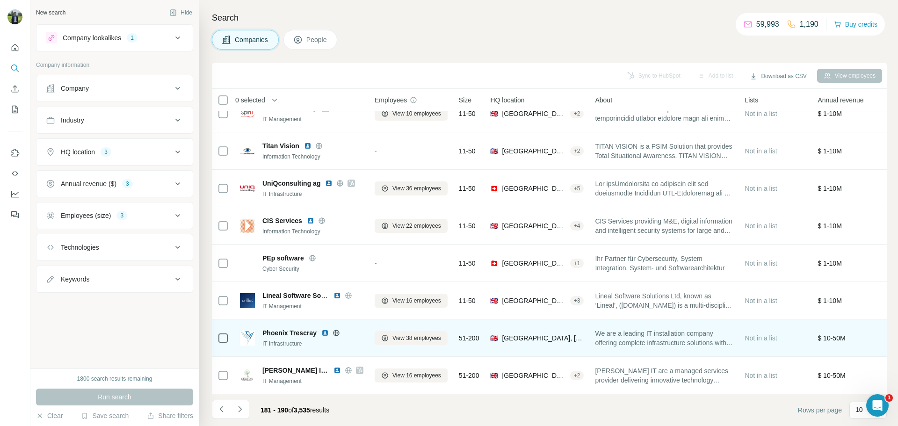
click at [323, 329] on img at bounding box center [324, 332] width 7 height 7
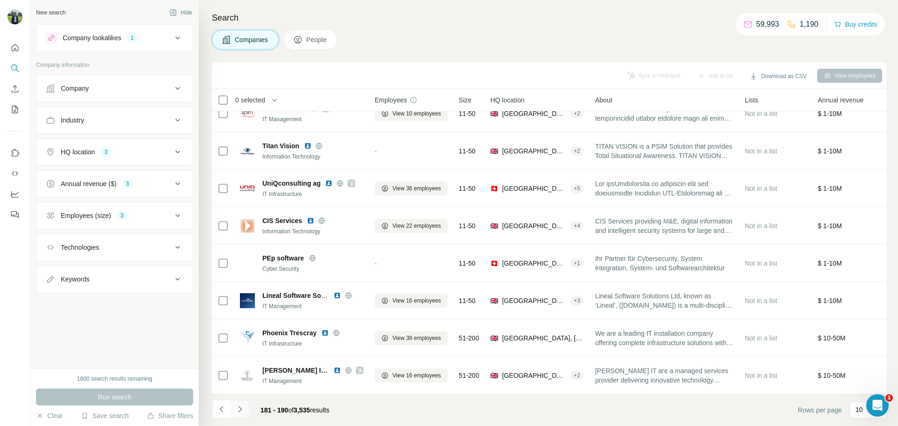
click at [242, 406] on icon "Navigate to next page" at bounding box center [239, 409] width 9 height 9
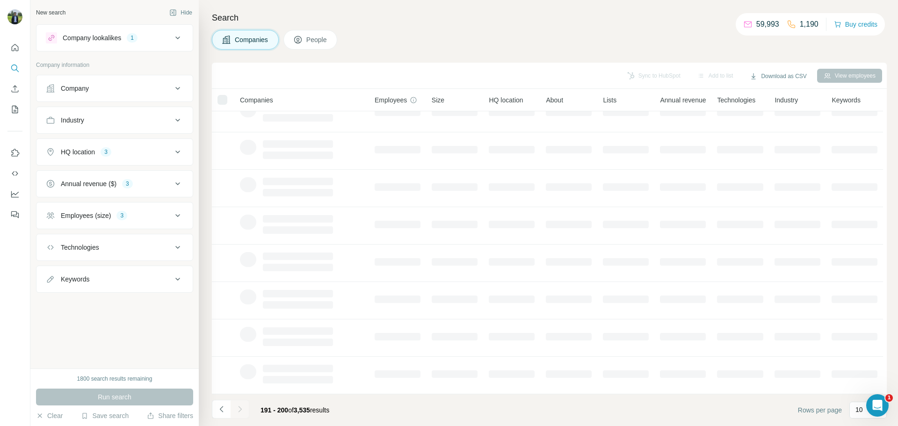
scroll to position [0, 0]
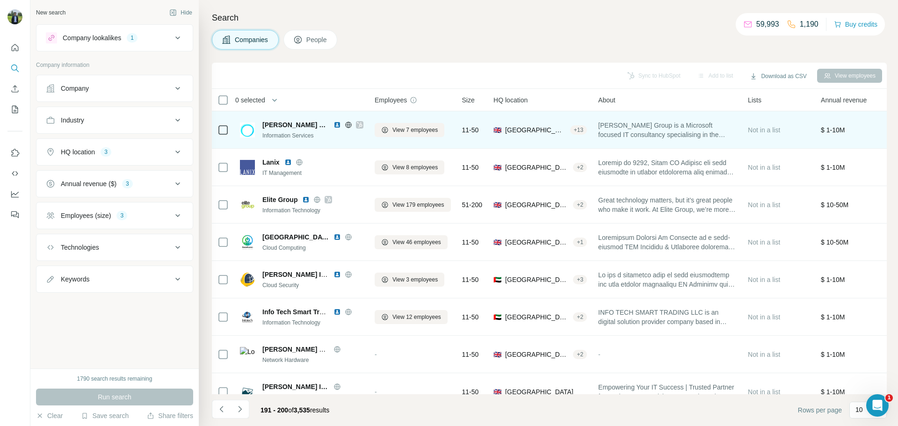
click at [334, 126] on img at bounding box center [337, 124] width 7 height 7
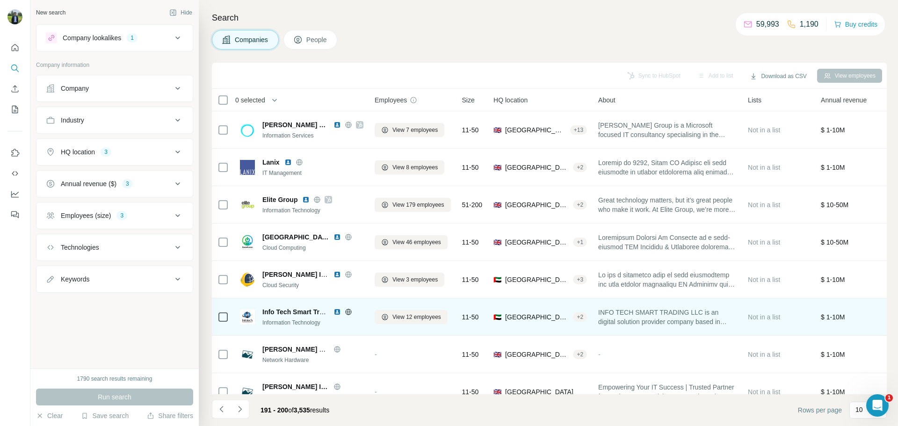
scroll to position [96, 0]
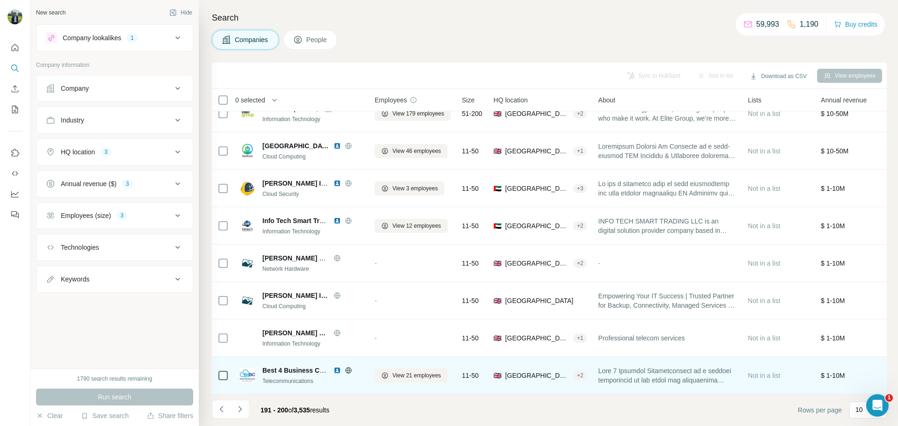
click at [335, 367] on img at bounding box center [337, 370] width 7 height 7
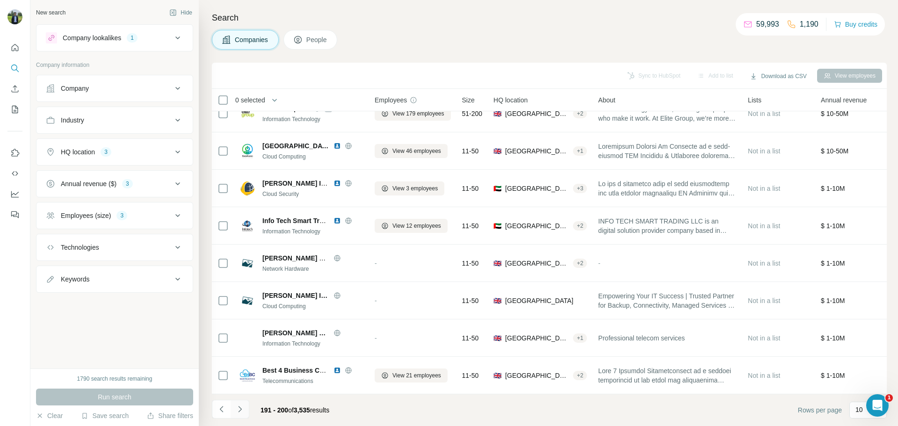
click at [245, 407] on button "Navigate to next page" at bounding box center [240, 409] width 19 height 19
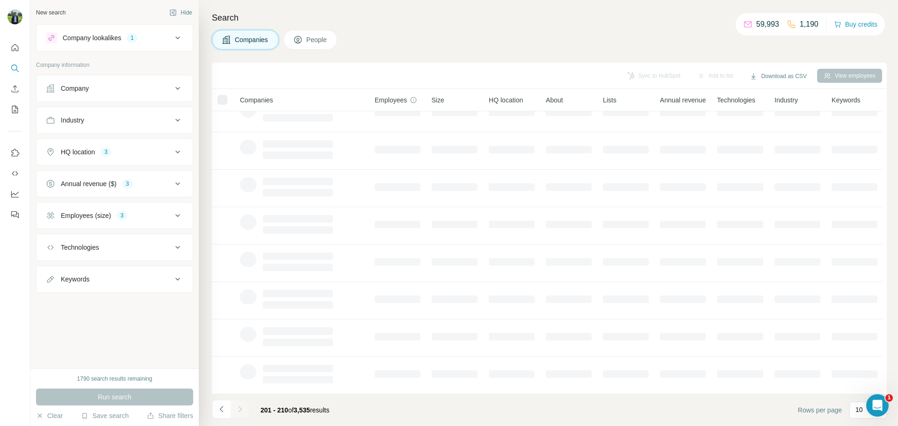
scroll to position [0, 0]
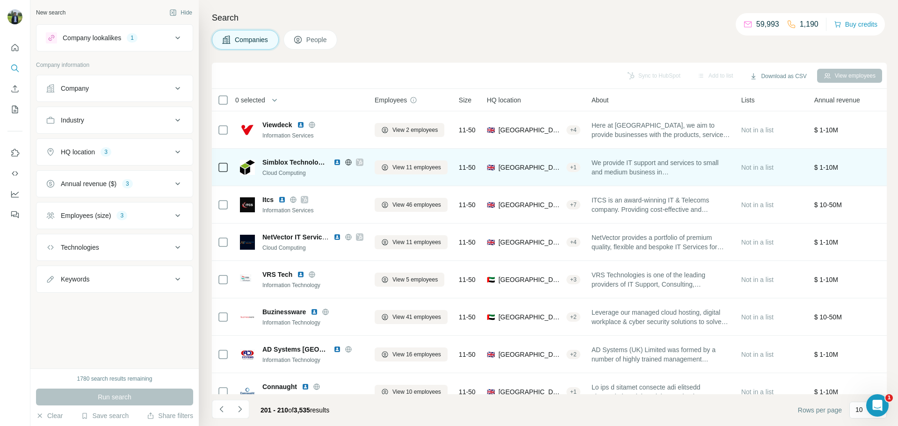
click at [340, 162] on img at bounding box center [337, 162] width 7 height 7
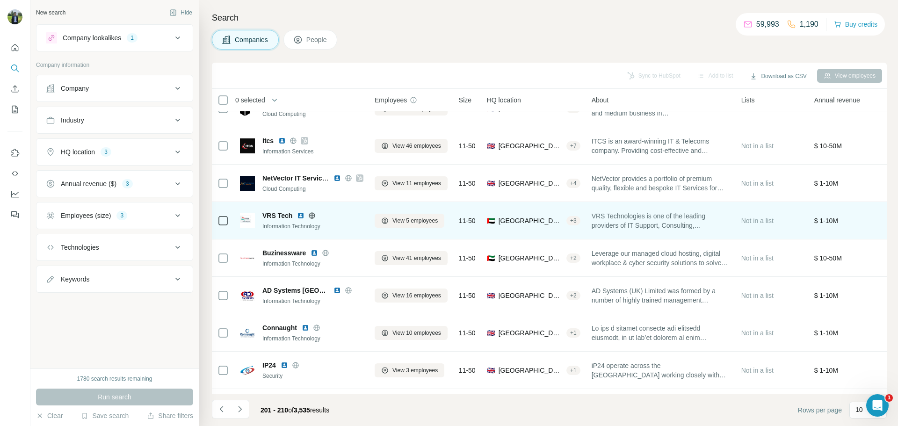
scroll to position [59, 0]
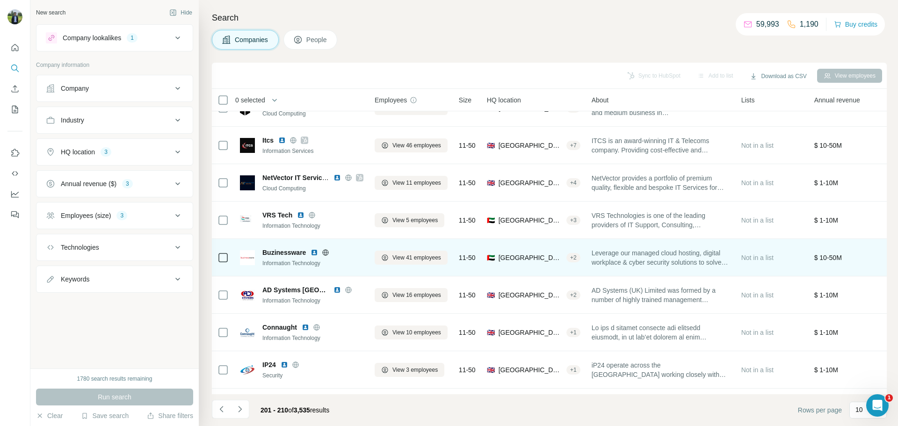
click at [314, 253] on img at bounding box center [314, 252] width 7 height 7
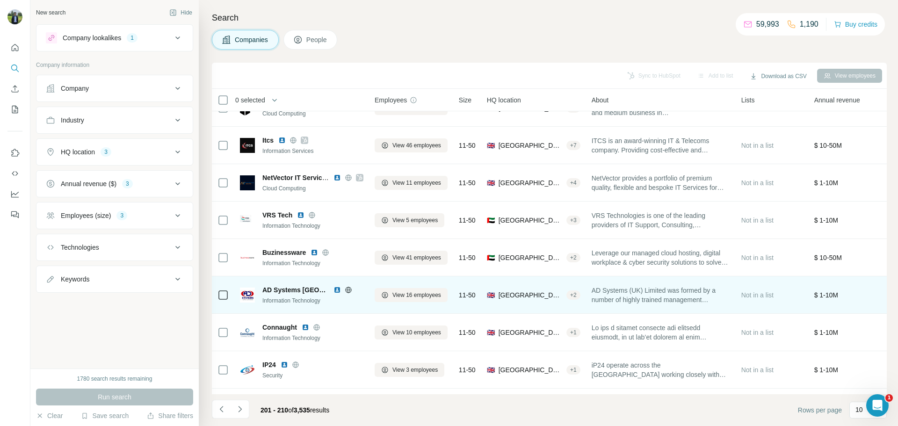
click at [334, 289] on img at bounding box center [337, 289] width 7 height 7
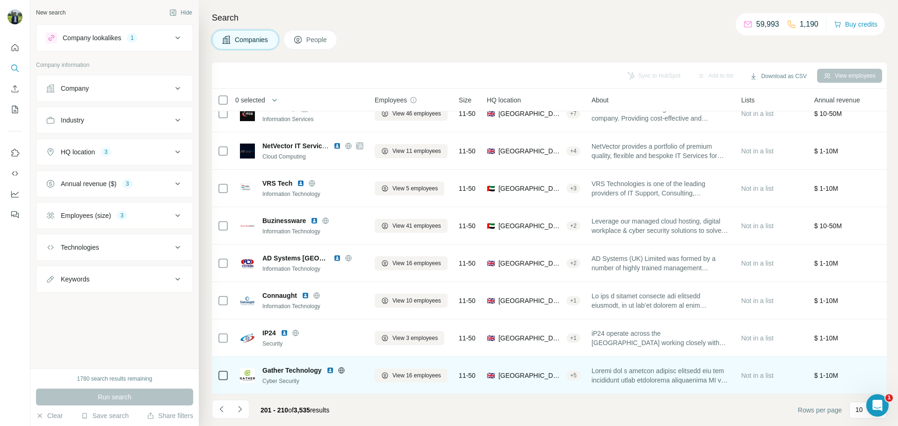
click at [314, 377] on div "Cyber Security" at bounding box center [312, 381] width 101 height 8
click at [330, 367] on img at bounding box center [330, 370] width 7 height 7
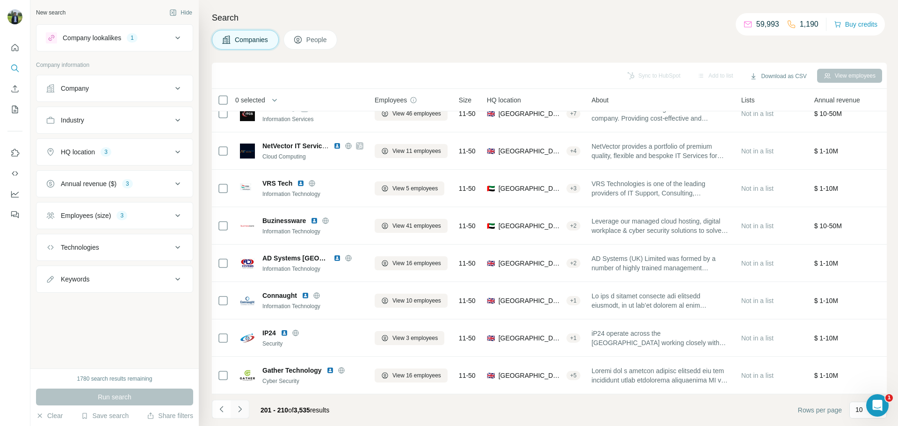
click at [244, 409] on icon "Navigate to next page" at bounding box center [239, 409] width 9 height 9
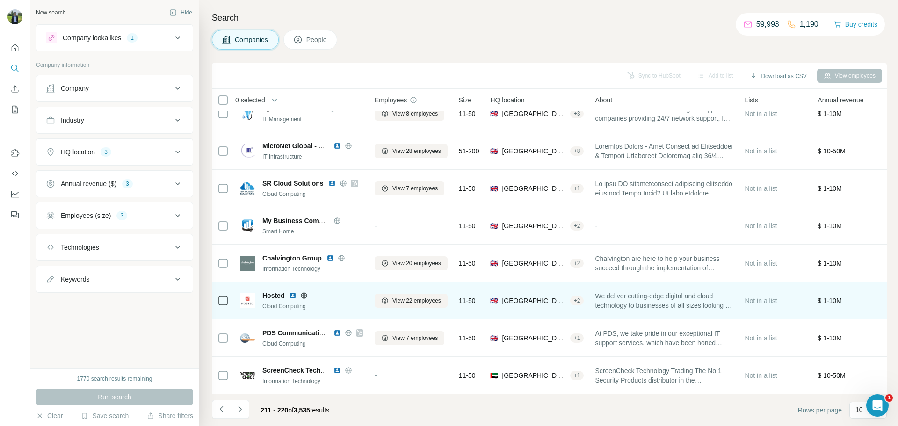
click at [291, 292] on img at bounding box center [292, 295] width 7 height 7
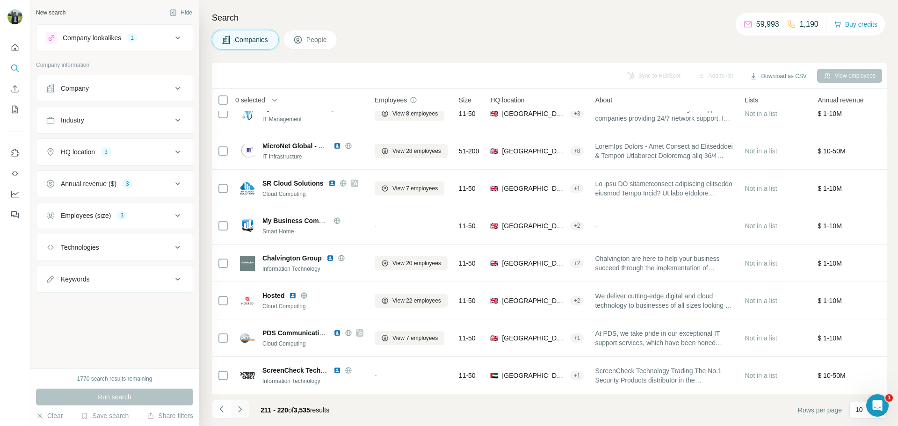
click at [233, 409] on button "Navigate to next page" at bounding box center [240, 409] width 19 height 19
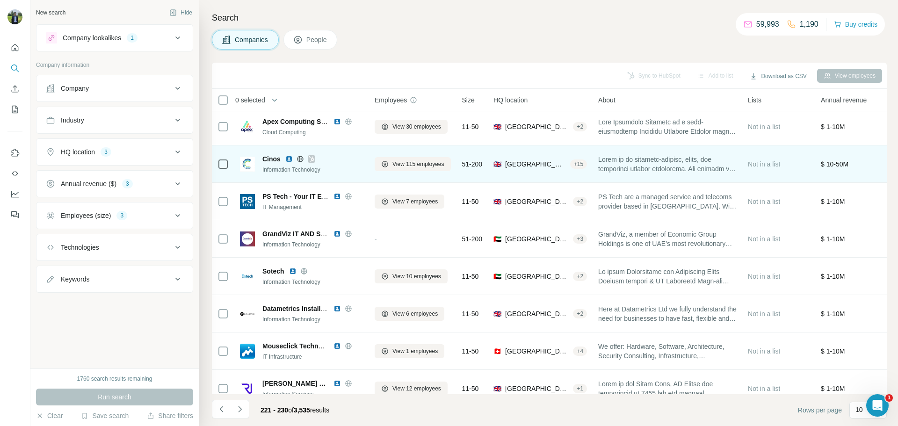
scroll to position [2, 0]
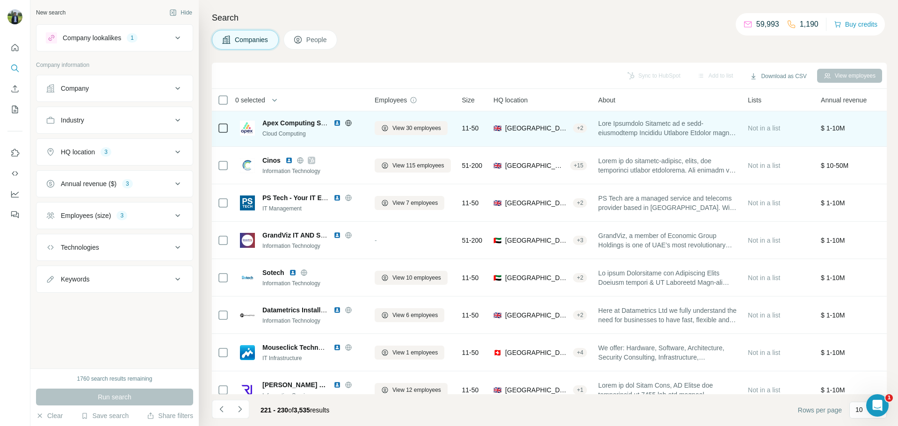
click at [336, 123] on img at bounding box center [337, 122] width 7 height 7
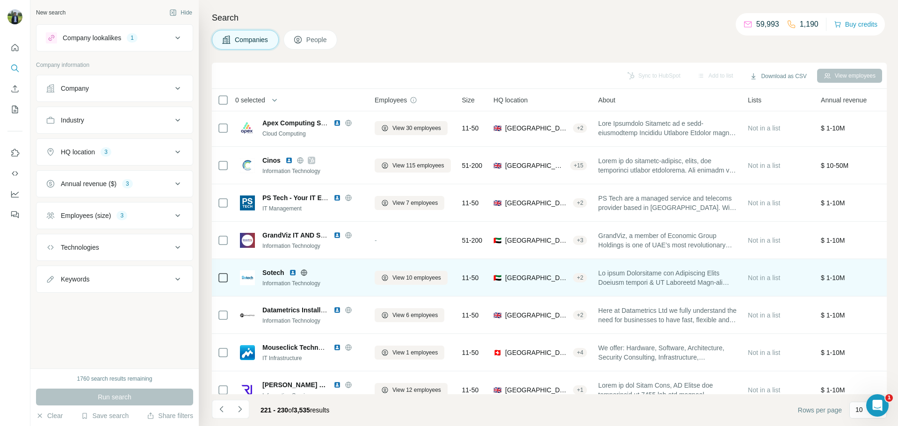
click at [293, 271] on img at bounding box center [292, 272] width 7 height 7
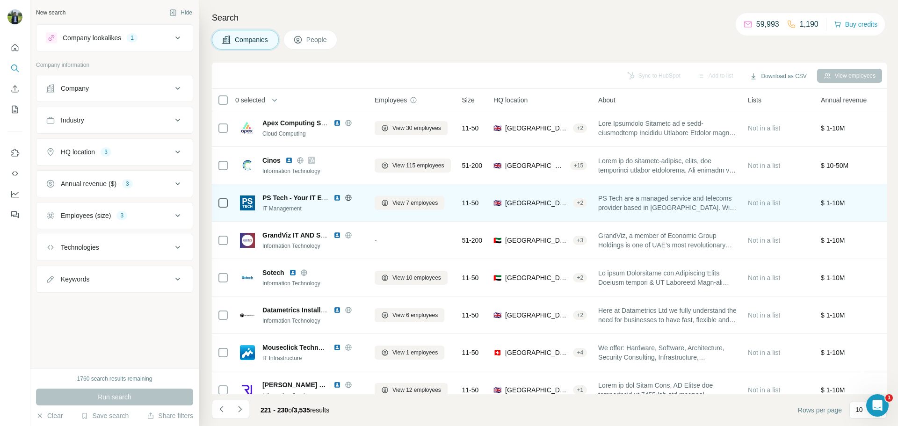
scroll to position [96, 0]
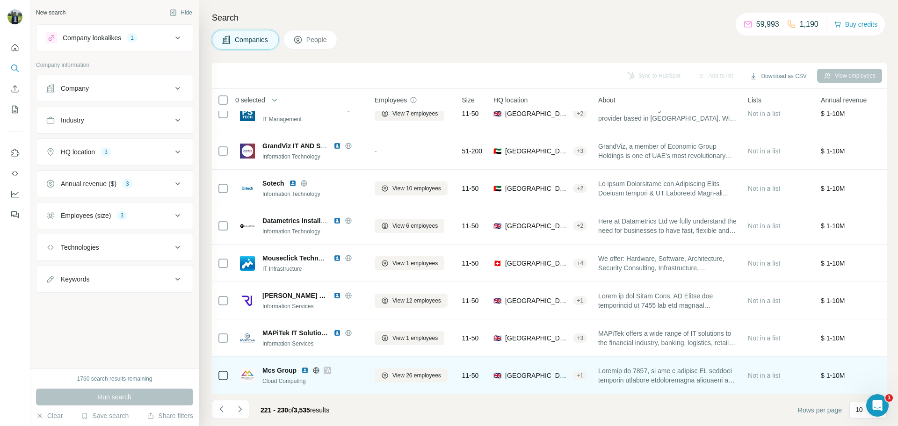
click at [305, 367] on img at bounding box center [304, 370] width 7 height 7
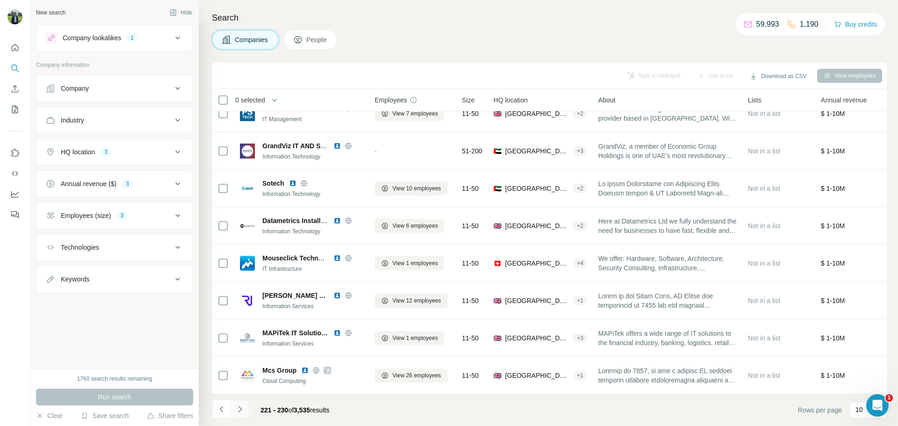
click at [244, 408] on icon "Navigate to next page" at bounding box center [239, 409] width 9 height 9
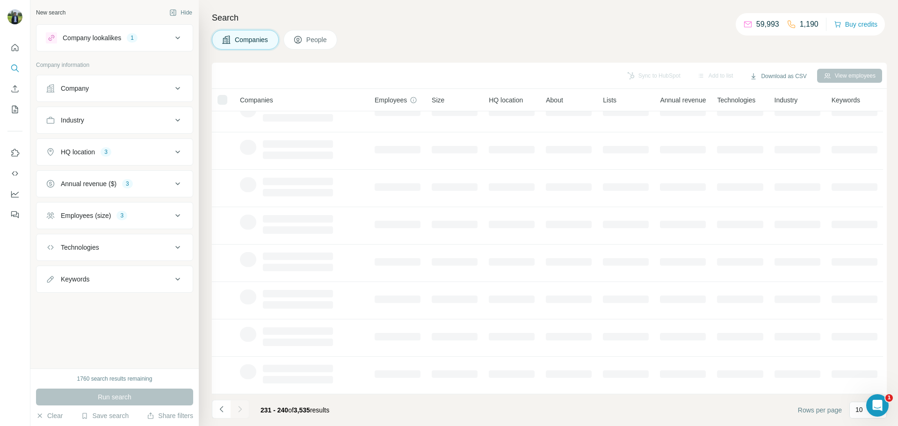
scroll to position [0, 0]
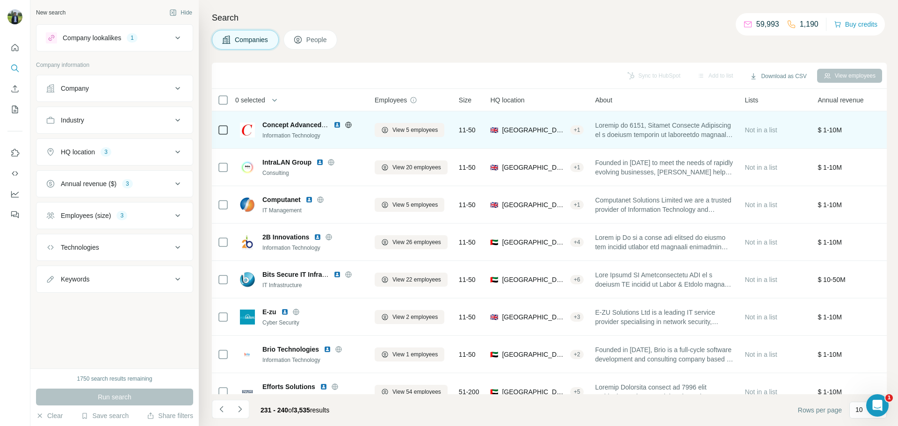
click at [336, 122] on img at bounding box center [337, 124] width 7 height 7
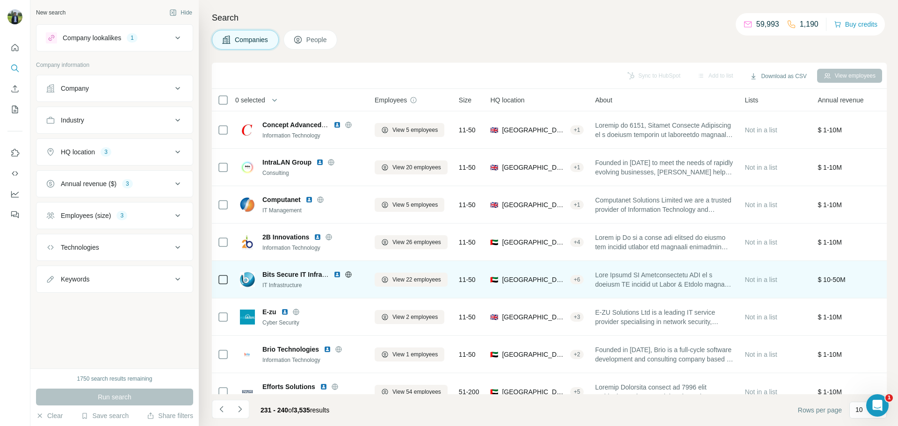
scroll to position [96, 0]
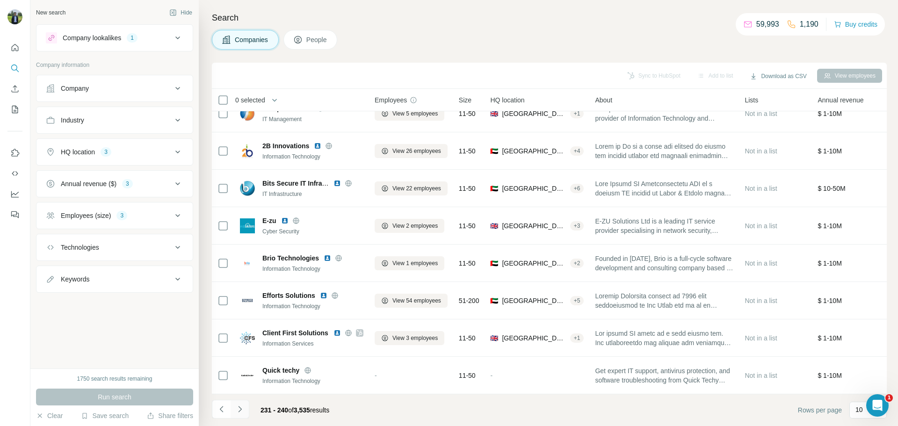
click at [248, 412] on button "Navigate to next page" at bounding box center [240, 409] width 19 height 19
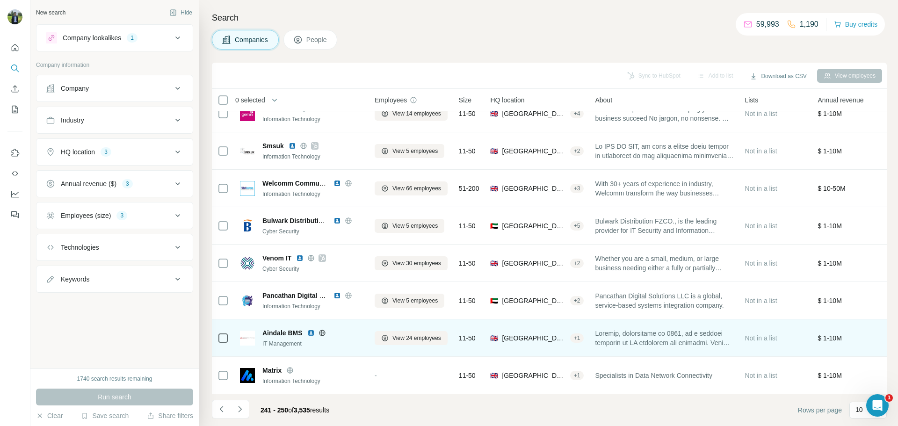
click at [313, 329] on img at bounding box center [310, 332] width 7 height 7
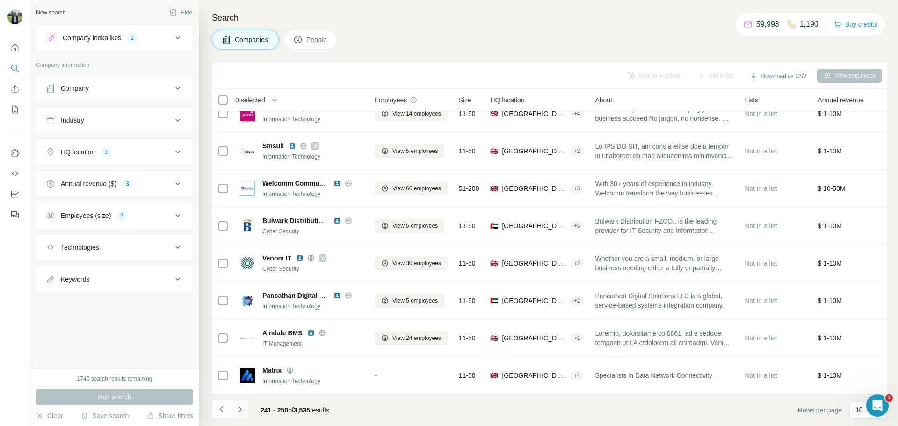
click at [248, 409] on button "Navigate to next page" at bounding box center [240, 409] width 19 height 19
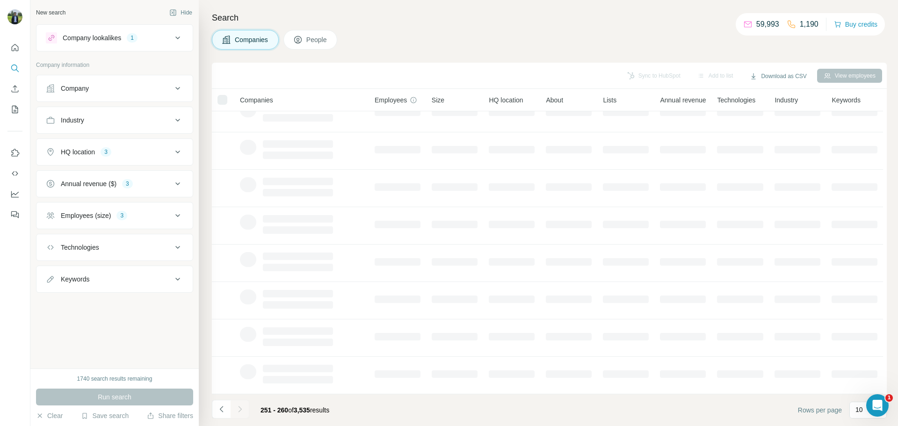
scroll to position [0, 0]
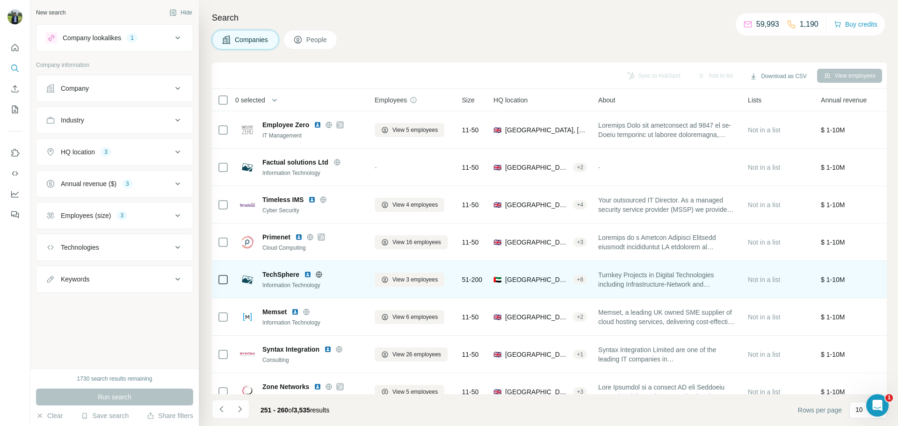
click at [308, 276] on img at bounding box center [307, 274] width 7 height 7
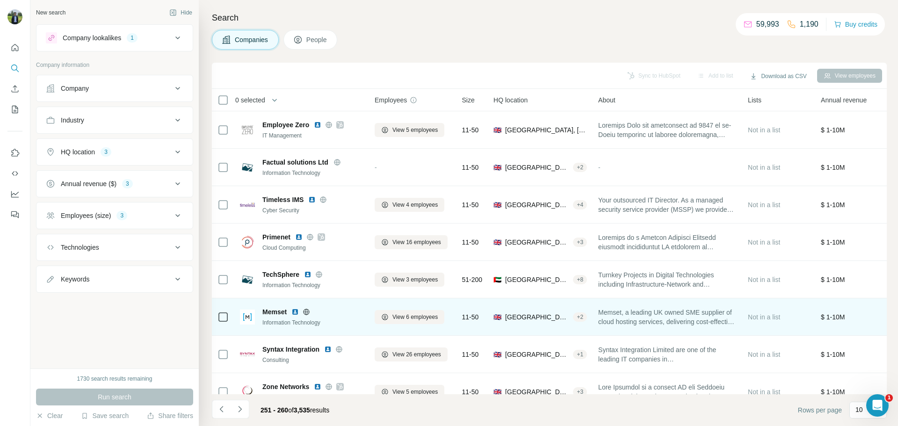
click at [294, 310] on img at bounding box center [294, 311] width 7 height 7
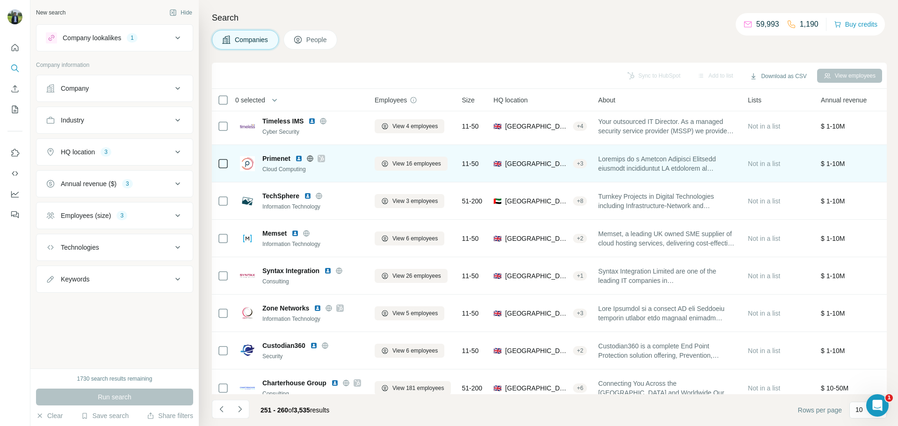
scroll to position [96, 0]
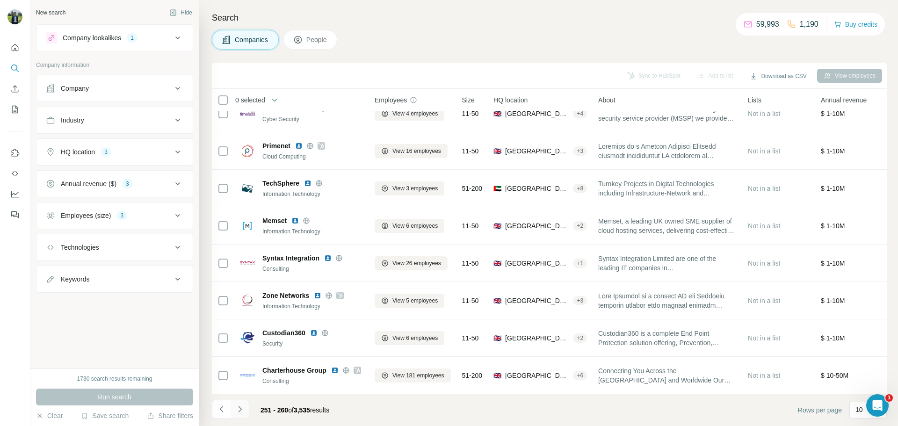
click at [240, 408] on icon "Navigate to next page" at bounding box center [239, 409] width 9 height 9
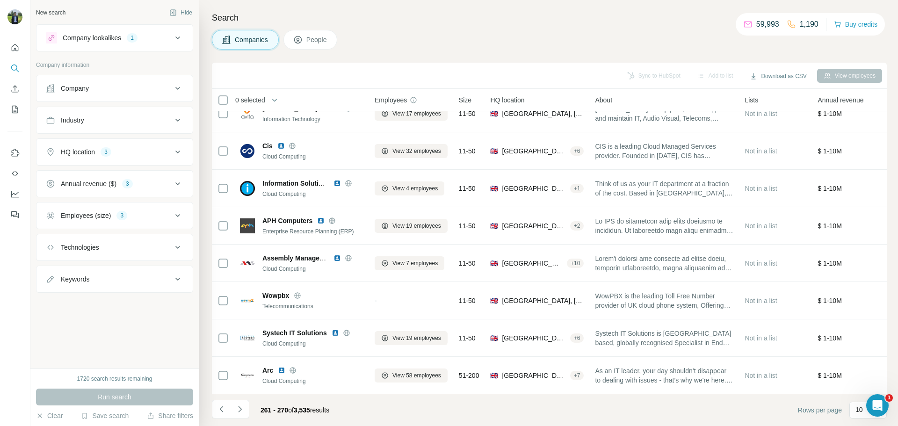
scroll to position [0, 0]
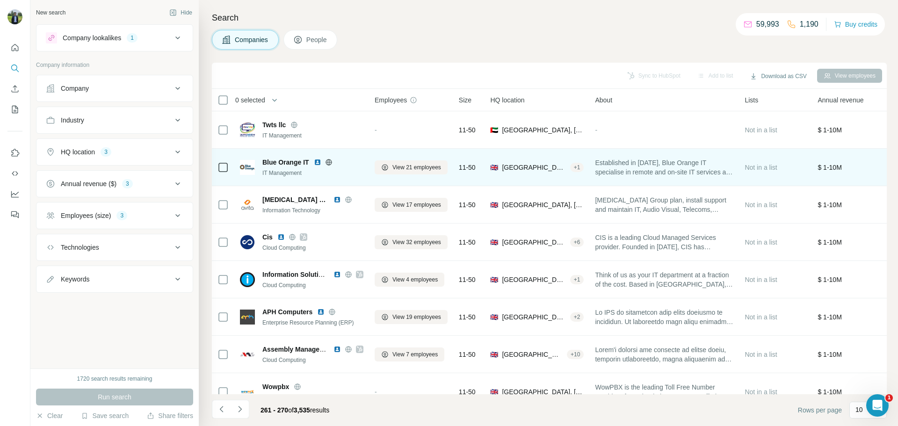
click at [316, 161] on img at bounding box center [317, 162] width 7 height 7
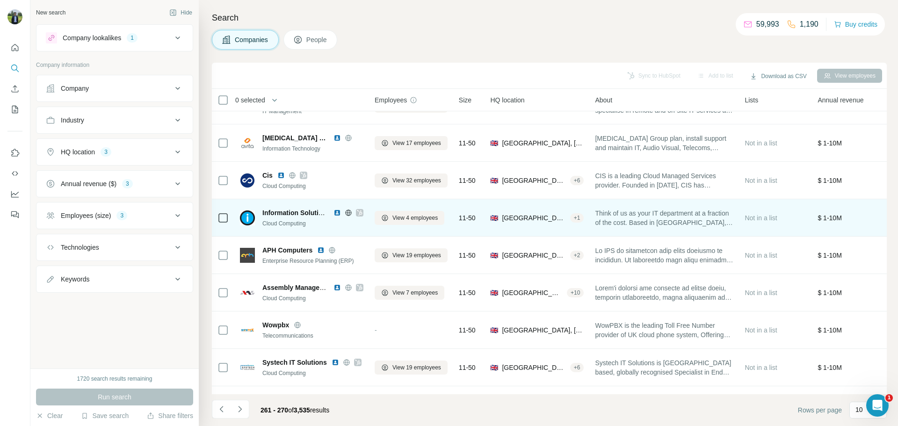
scroll to position [96, 0]
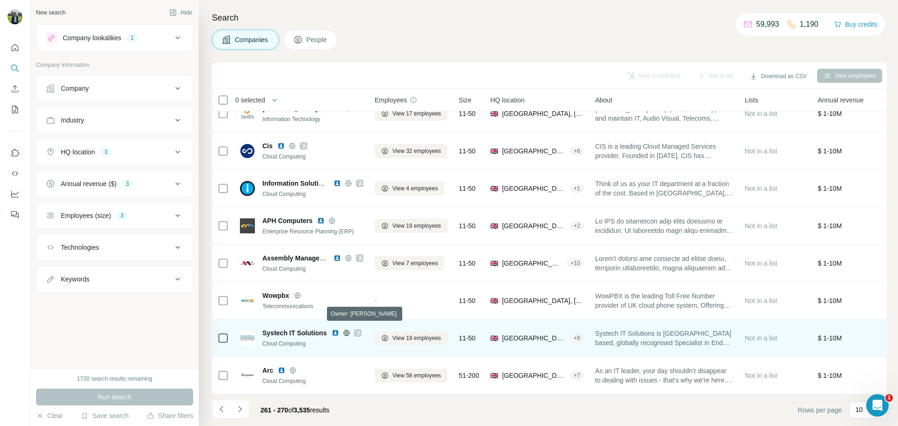
click at [356, 329] on icon at bounding box center [358, 332] width 6 height 7
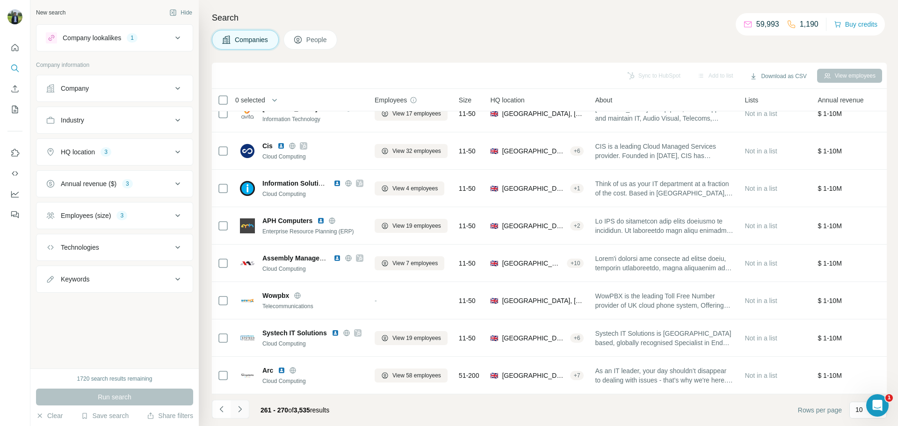
click at [247, 404] on button "Navigate to next page" at bounding box center [240, 409] width 19 height 19
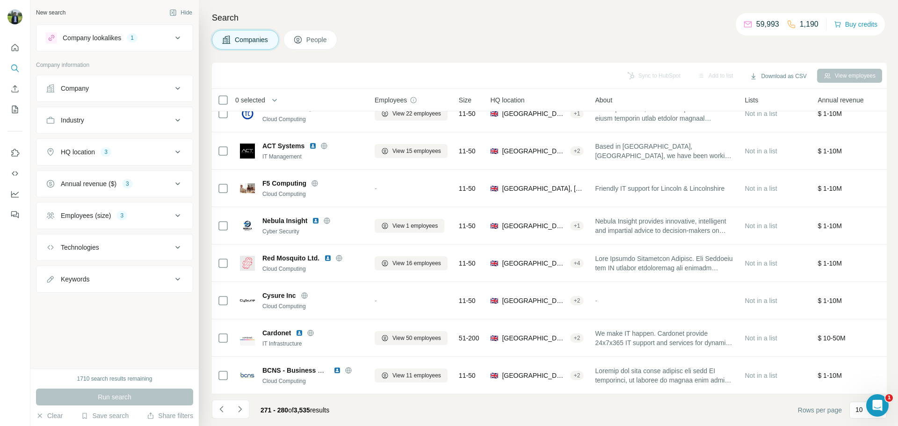
scroll to position [0, 0]
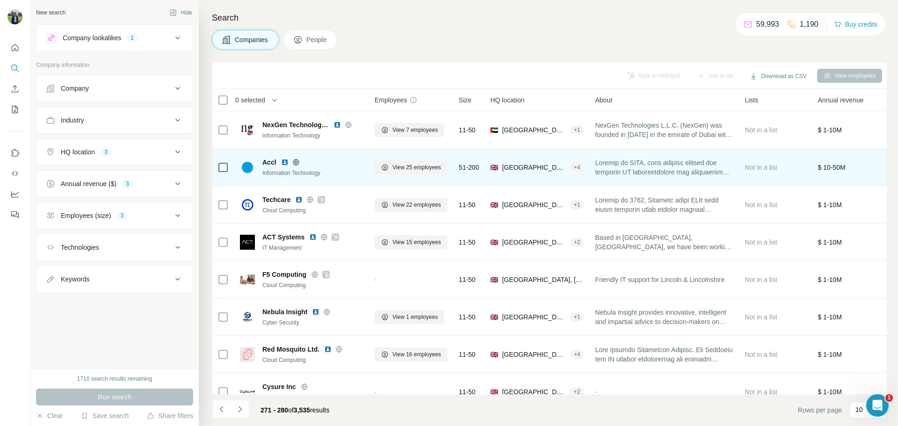
click at [282, 160] on img at bounding box center [284, 162] width 7 height 7
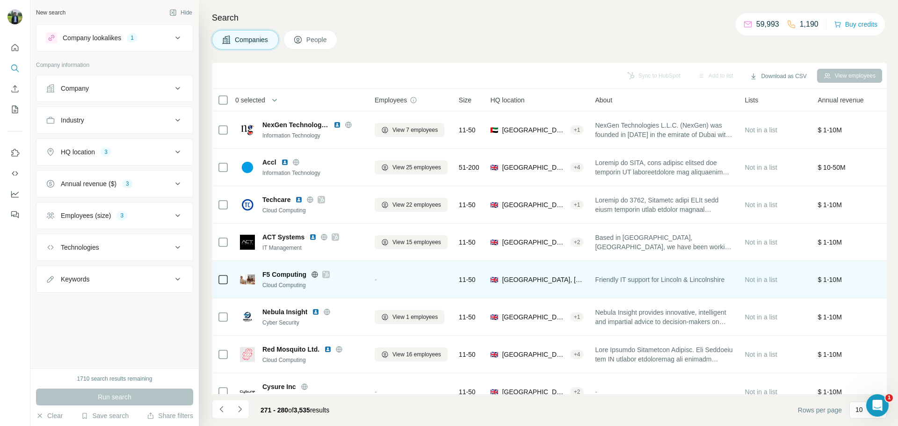
click at [358, 286] on div "Cloud Computing" at bounding box center [312, 285] width 101 height 8
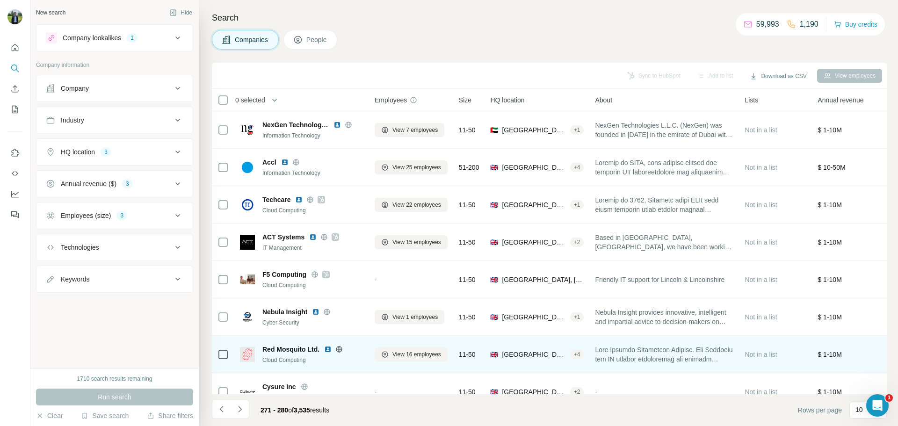
scroll to position [96, 0]
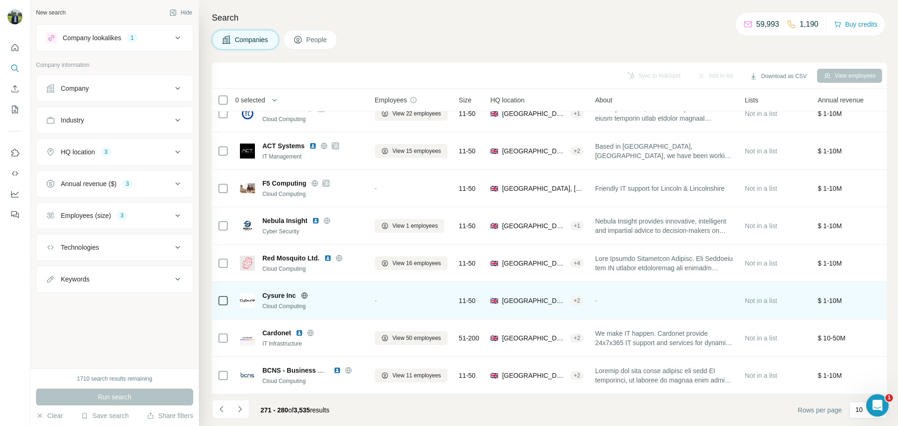
drag, startPoint x: 240, startPoint y: 410, endPoint x: 292, endPoint y: 313, distance: 110.3
click at [292, 313] on div "Sync to HubSpot Add to list Download as CSV View employees 0 selected Companies…" at bounding box center [549, 245] width 675 height 364
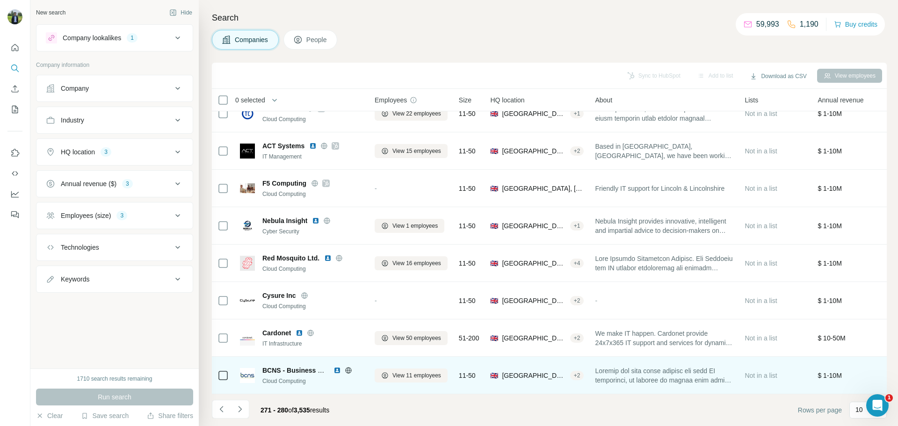
click at [337, 367] on img at bounding box center [337, 370] width 7 height 7
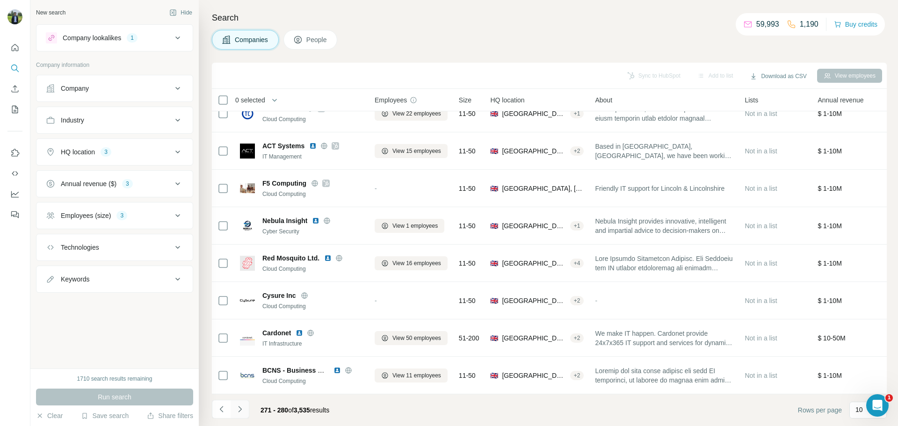
click at [244, 413] on icon "Navigate to next page" at bounding box center [239, 409] width 9 height 9
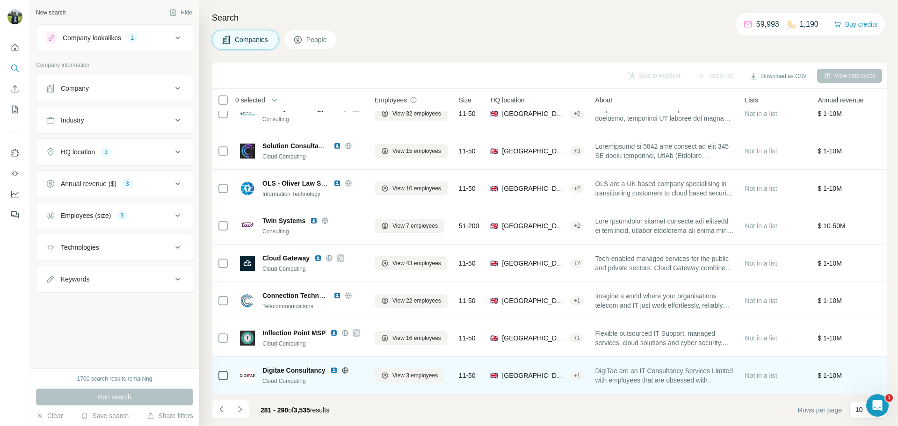
click at [334, 367] on img at bounding box center [333, 370] width 7 height 7
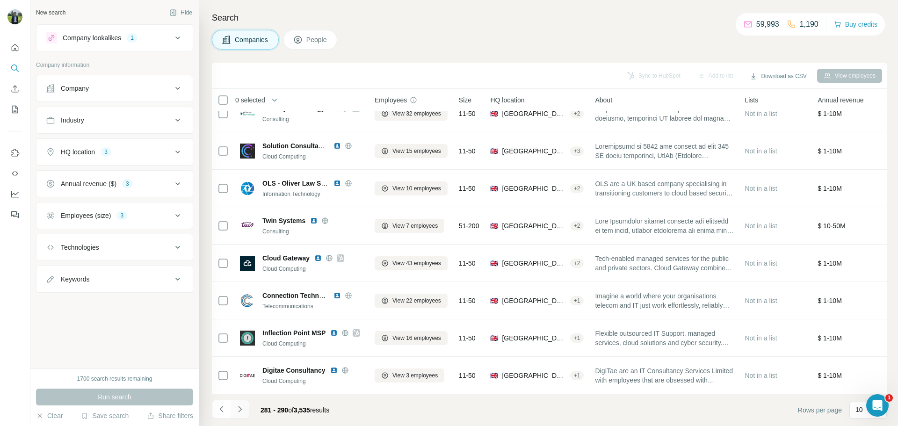
click at [248, 409] on button "Navigate to next page" at bounding box center [240, 409] width 19 height 19
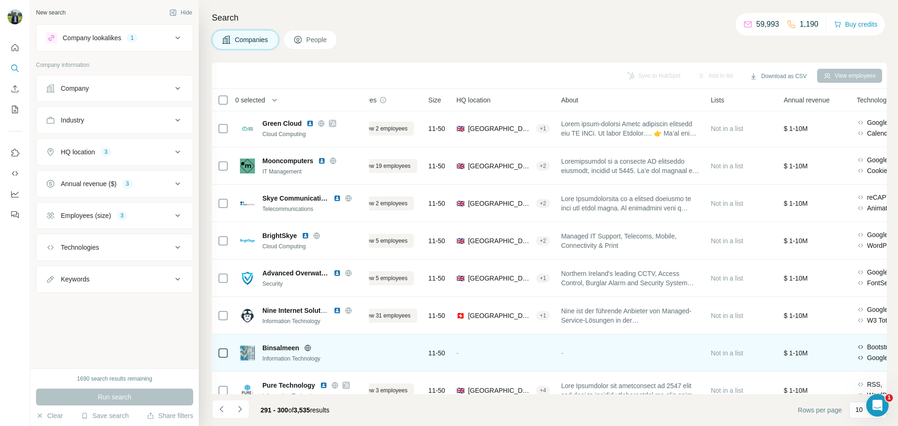
scroll to position [0, 31]
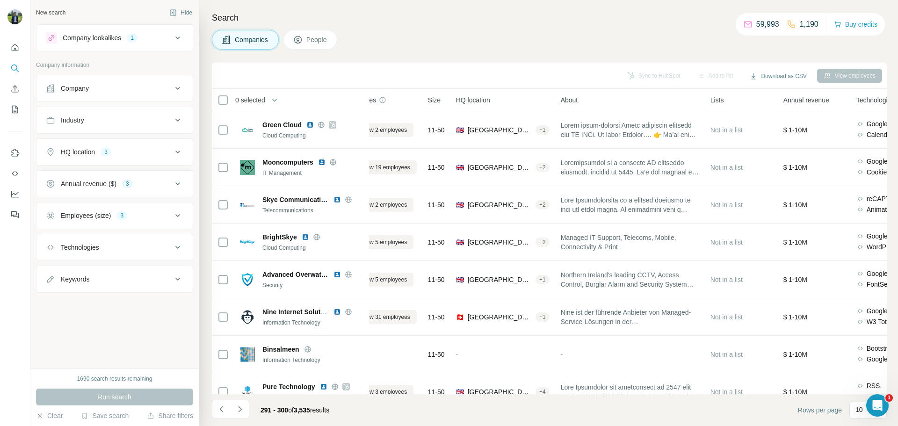
click at [104, 159] on button "HQ location 3" at bounding box center [114, 152] width 156 height 22
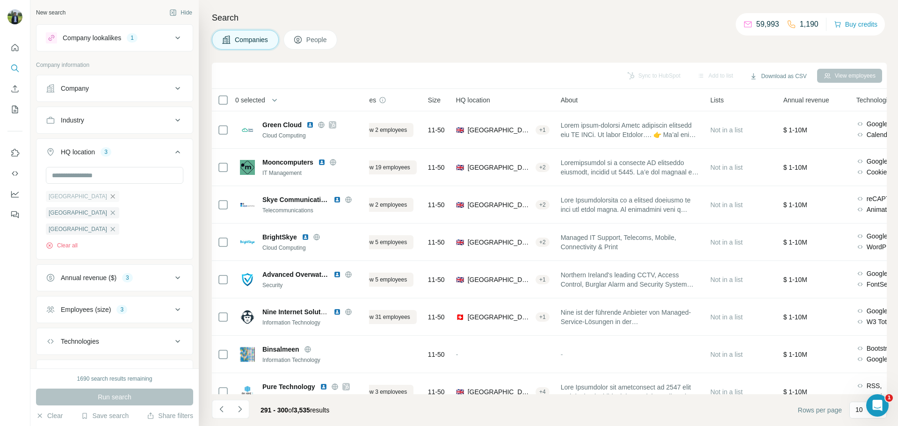
click at [109, 198] on icon "button" at bounding box center [112, 196] width 7 height 7
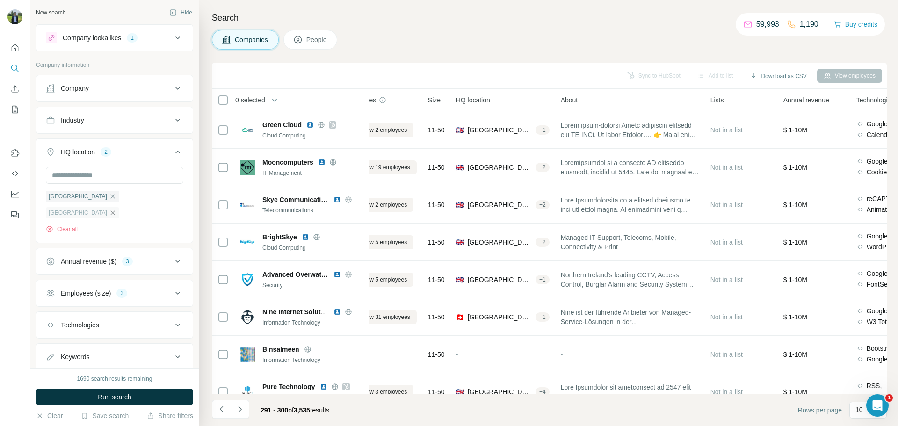
click at [116, 209] on icon "button" at bounding box center [112, 212] width 7 height 7
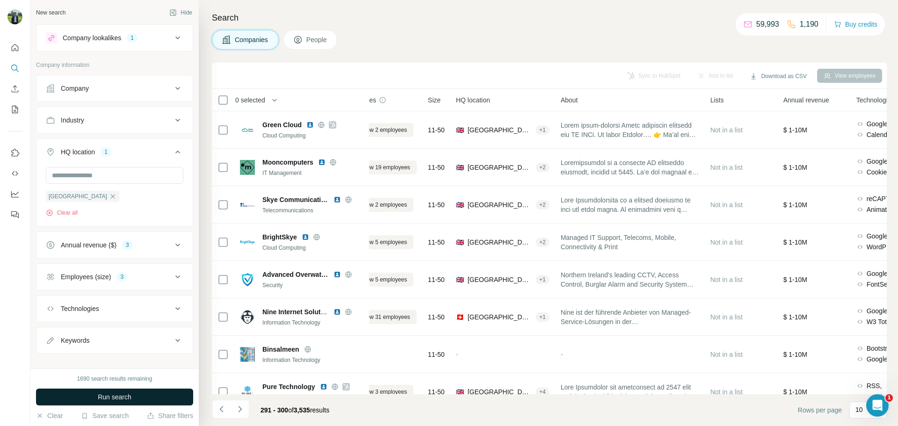
click at [109, 392] on button "Run search" at bounding box center [114, 397] width 157 height 17
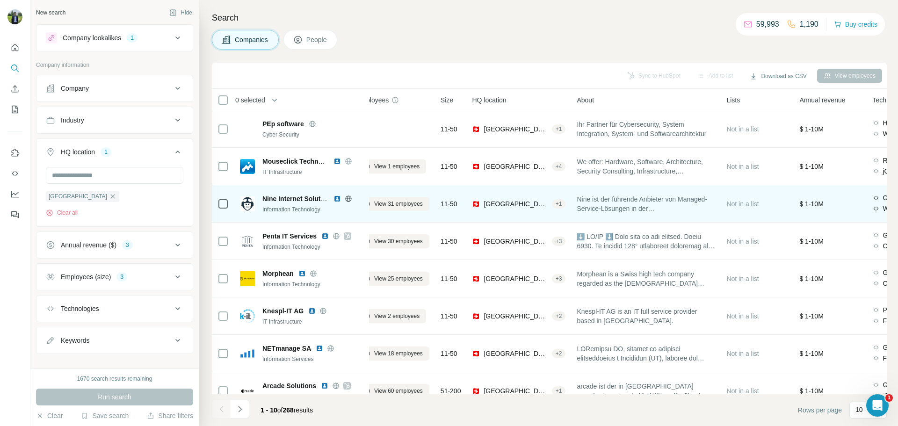
scroll to position [39, 18]
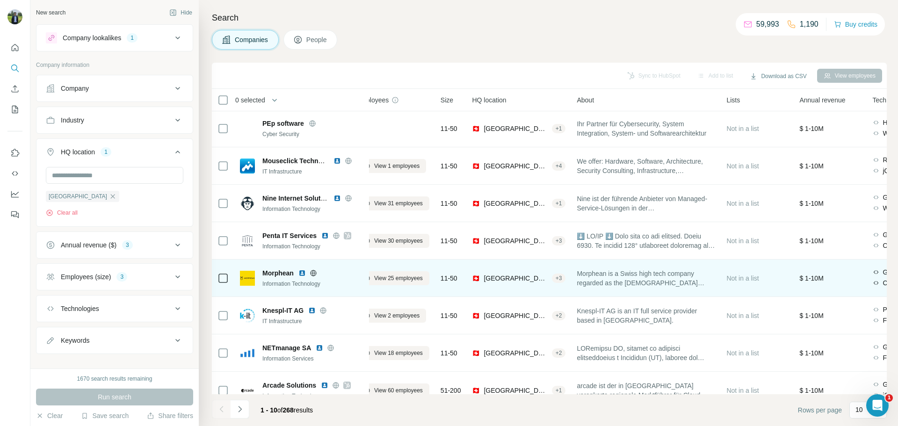
click at [302, 272] on img at bounding box center [301, 272] width 7 height 7
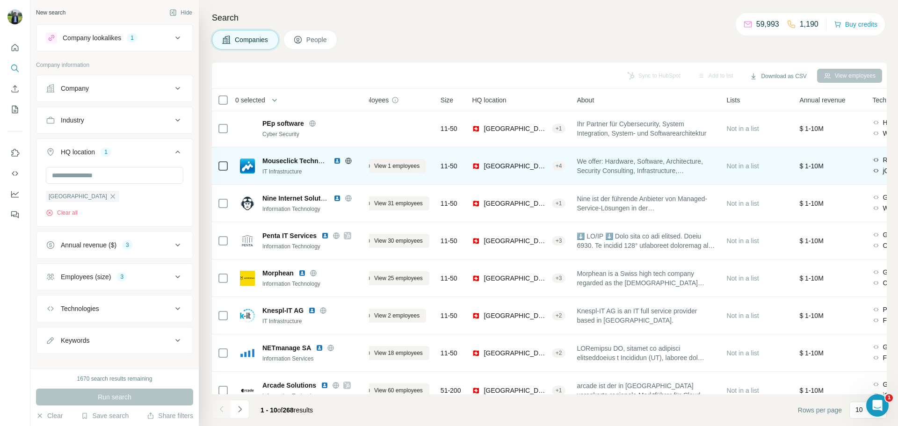
click at [338, 158] on img at bounding box center [337, 160] width 7 height 7
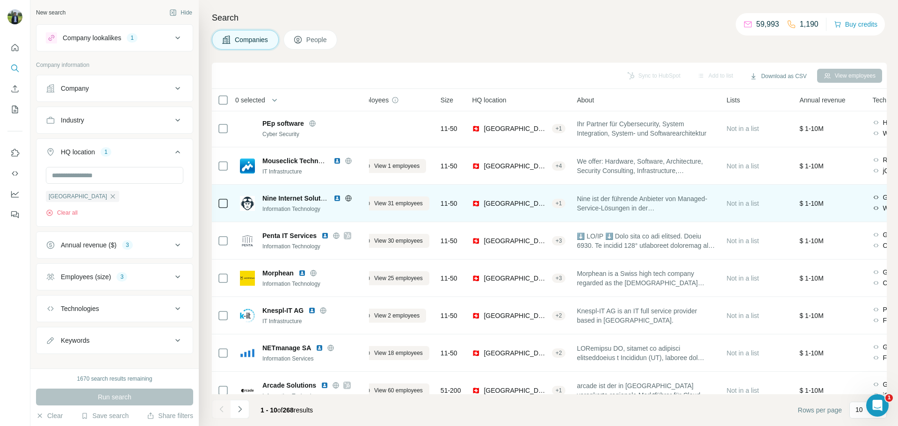
scroll to position [96, 0]
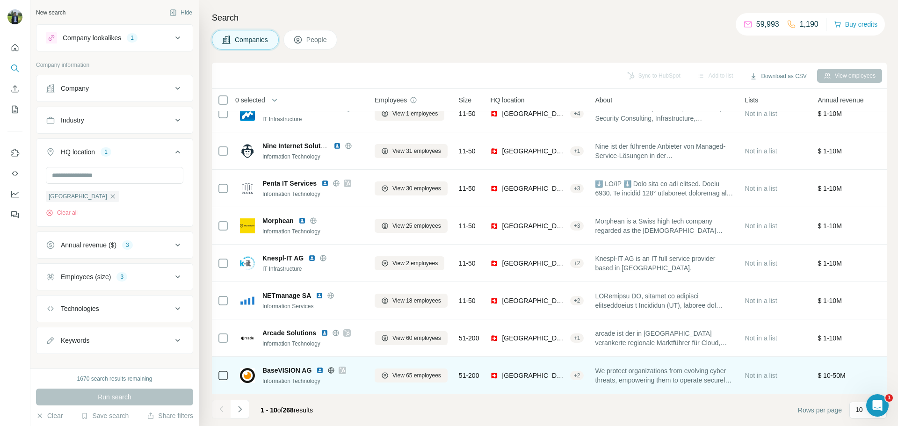
click at [342, 367] on icon at bounding box center [343, 370] width 6 height 7
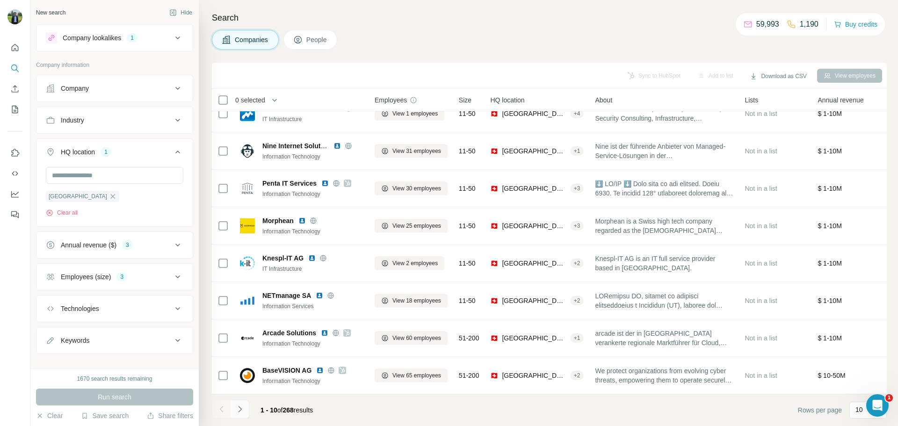
click at [239, 406] on icon "Navigate to next page" at bounding box center [239, 409] width 9 height 9
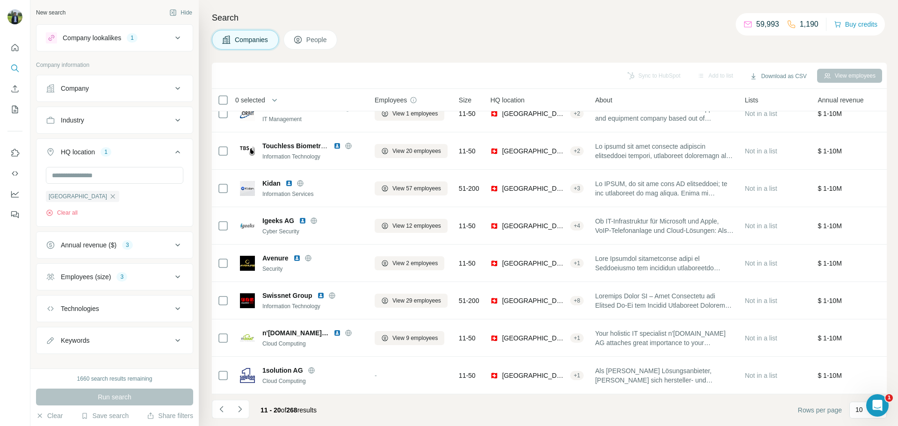
scroll to position [0, 0]
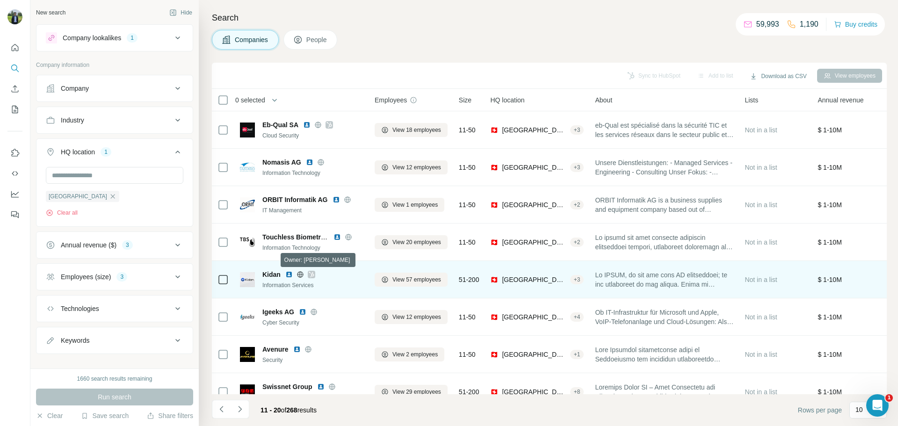
click at [310, 275] on icon at bounding box center [312, 274] width 6 height 7
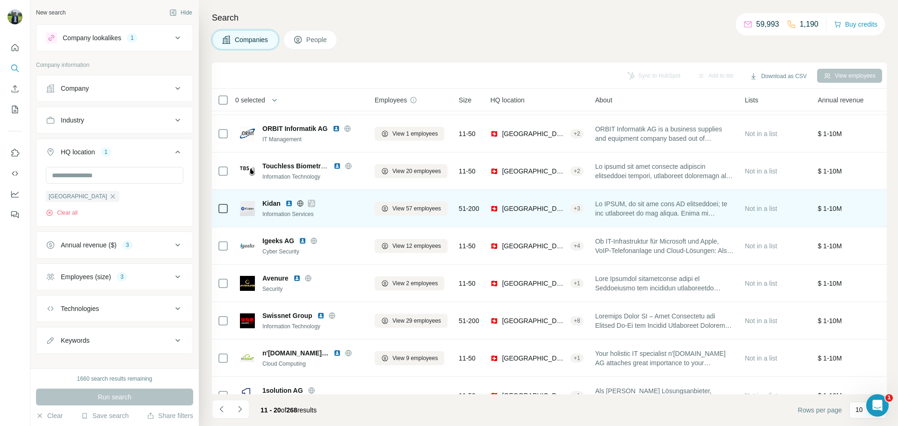
scroll to position [72, 0]
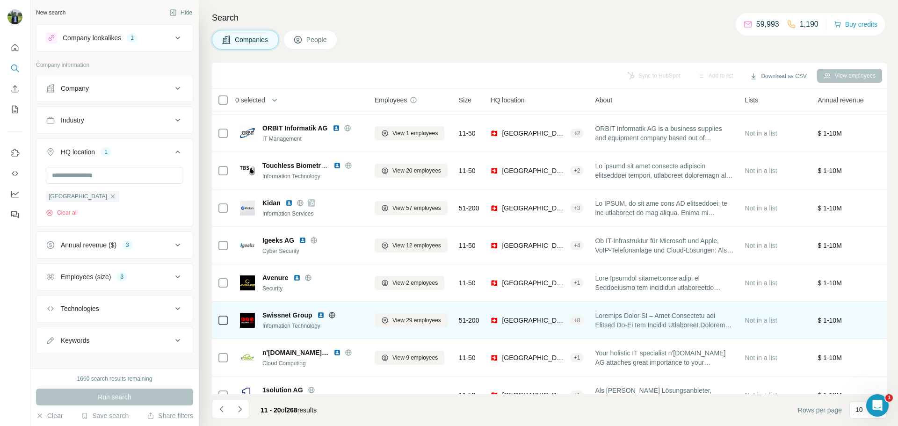
click at [322, 315] on img at bounding box center [320, 315] width 7 height 7
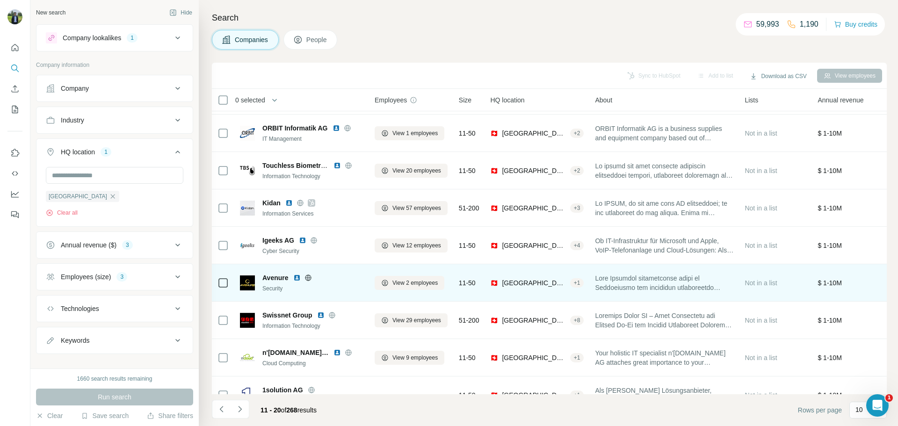
scroll to position [96, 0]
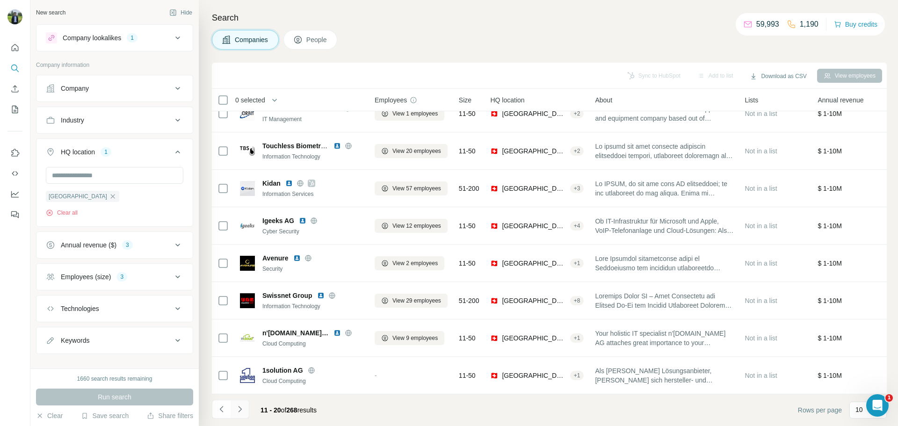
click at [246, 407] on button "Navigate to next page" at bounding box center [240, 409] width 19 height 19
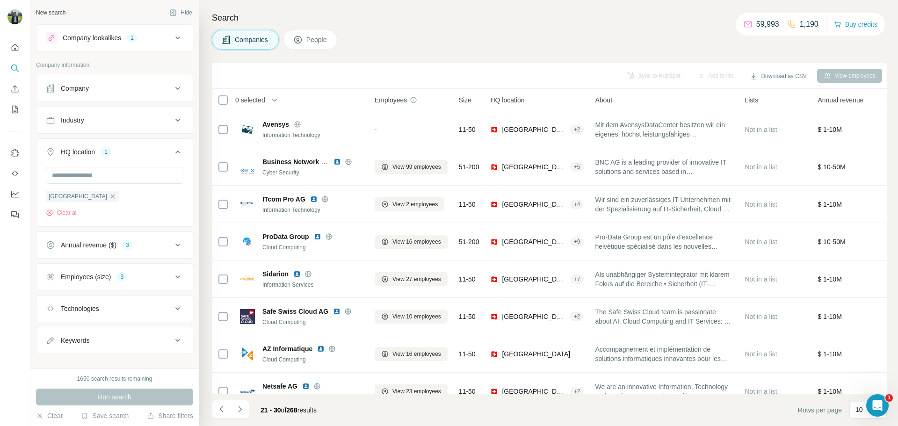
scroll to position [0, 0]
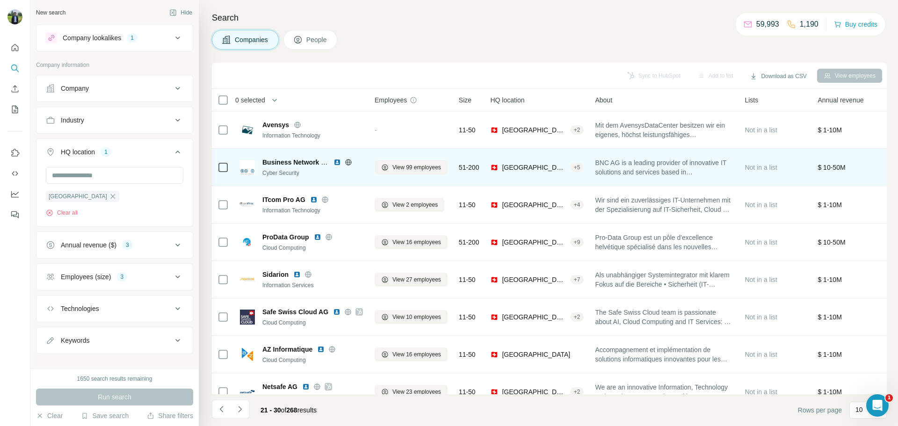
click at [338, 160] on img at bounding box center [337, 162] width 7 height 7
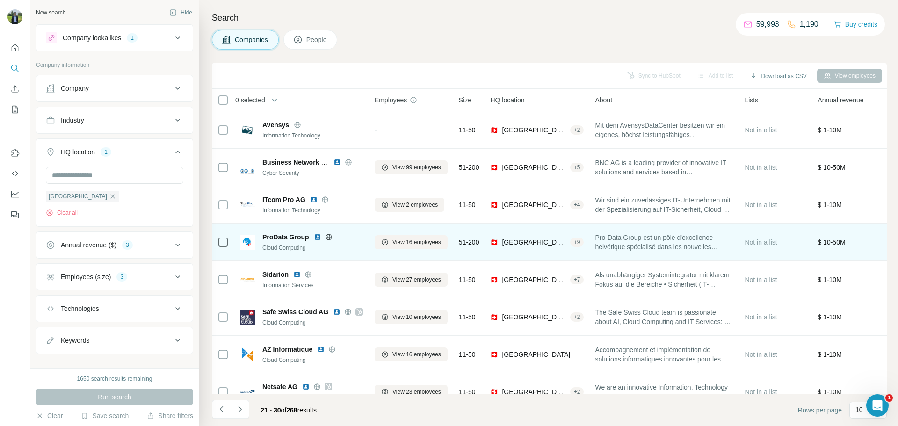
click at [317, 235] on img at bounding box center [317, 236] width 7 height 7
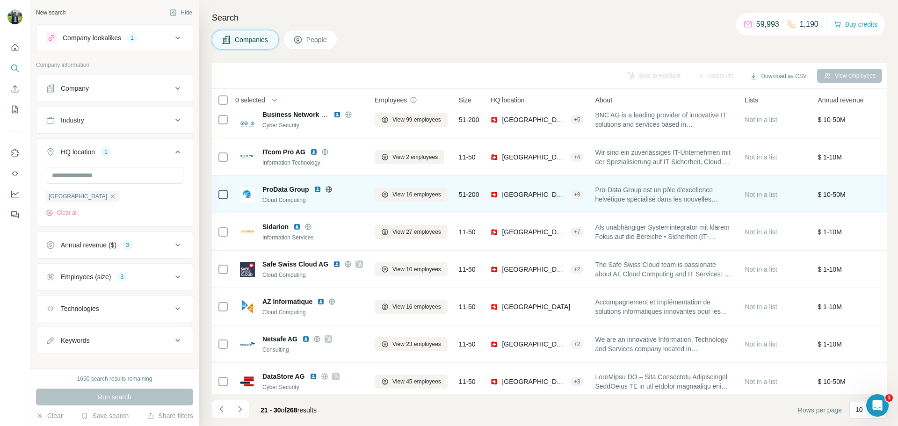
scroll to position [48, 0]
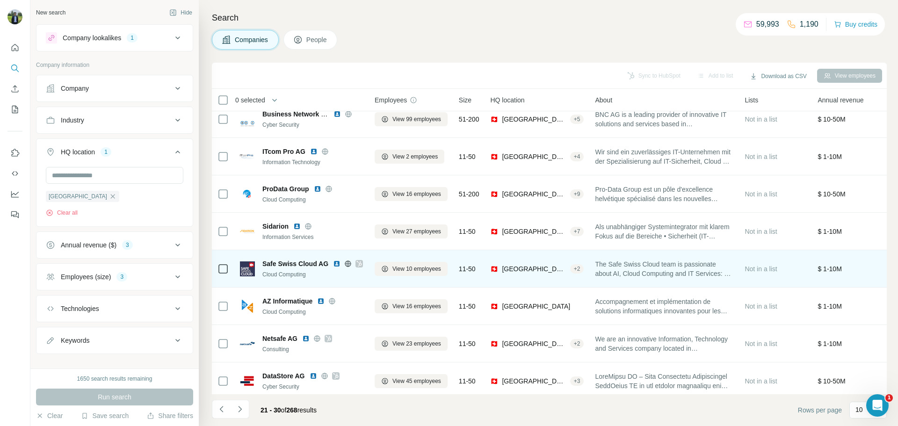
click at [332, 265] on div "Safe Swiss Cloud AG" at bounding box center [312, 263] width 101 height 9
click at [333, 263] on img at bounding box center [336, 263] width 7 height 7
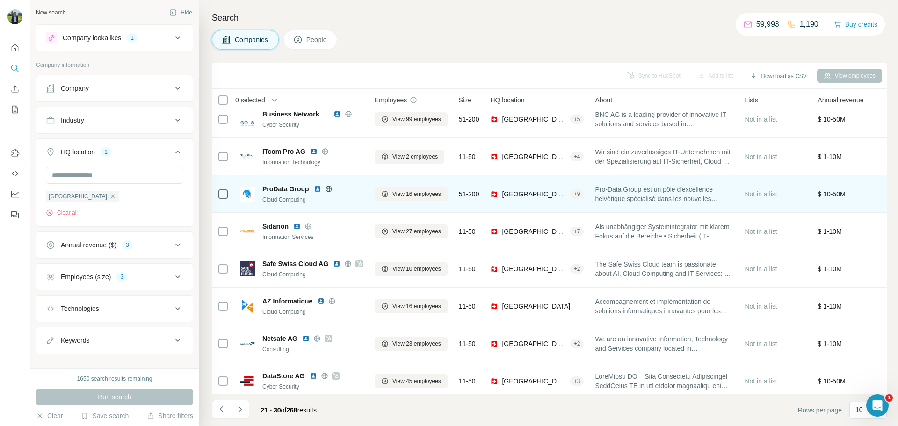
scroll to position [96, 0]
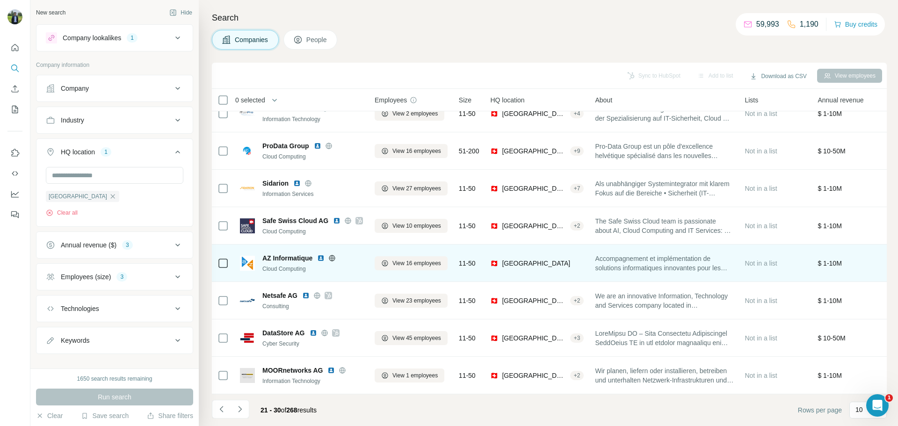
click at [319, 255] on img at bounding box center [320, 258] width 7 height 7
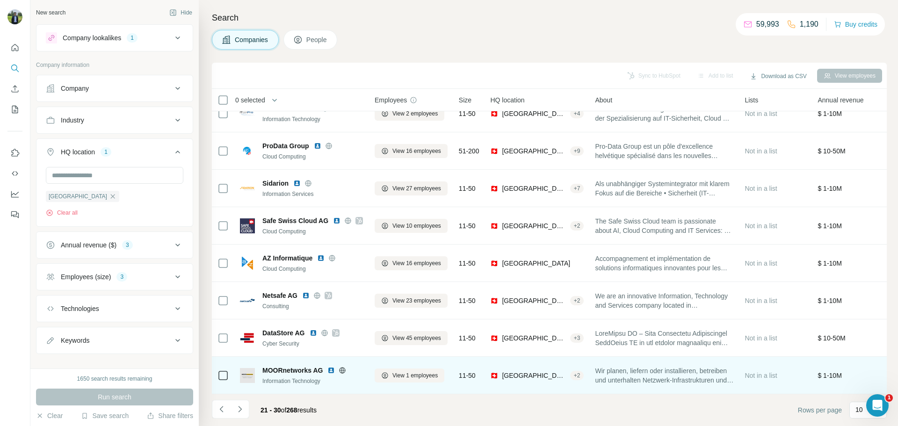
click at [333, 367] on img at bounding box center [330, 370] width 7 height 7
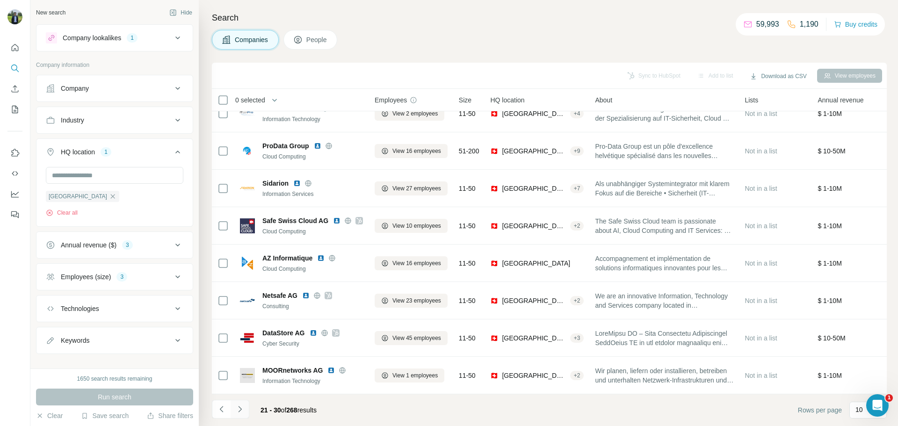
click at [240, 411] on icon "Navigate to next page" at bounding box center [239, 409] width 9 height 9
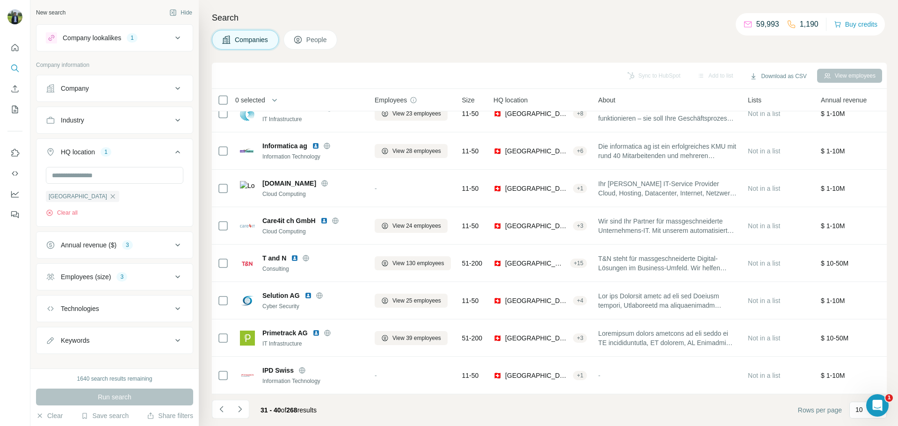
scroll to position [0, 0]
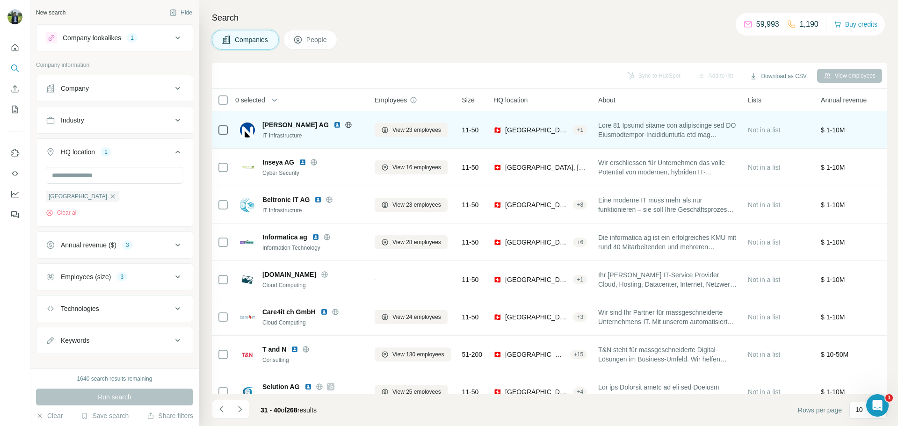
click at [334, 124] on img at bounding box center [337, 124] width 7 height 7
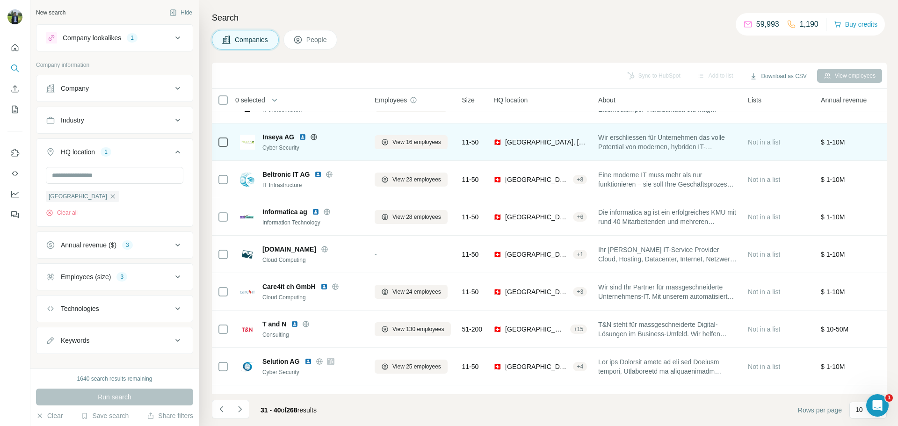
scroll to position [28, 0]
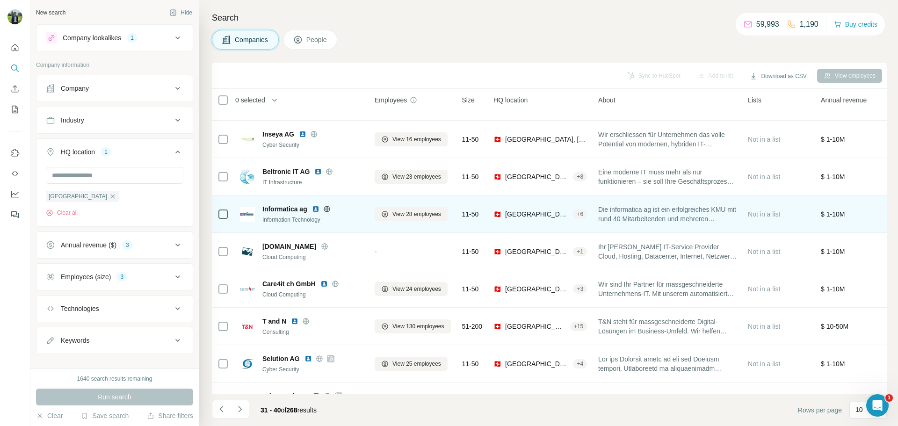
click at [315, 211] on img at bounding box center [315, 208] width 7 height 7
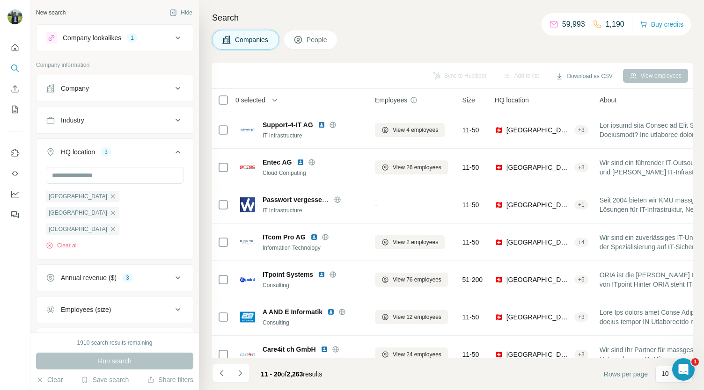
scroll to position [131, 0]
